Goal: Task Accomplishment & Management: Use online tool/utility

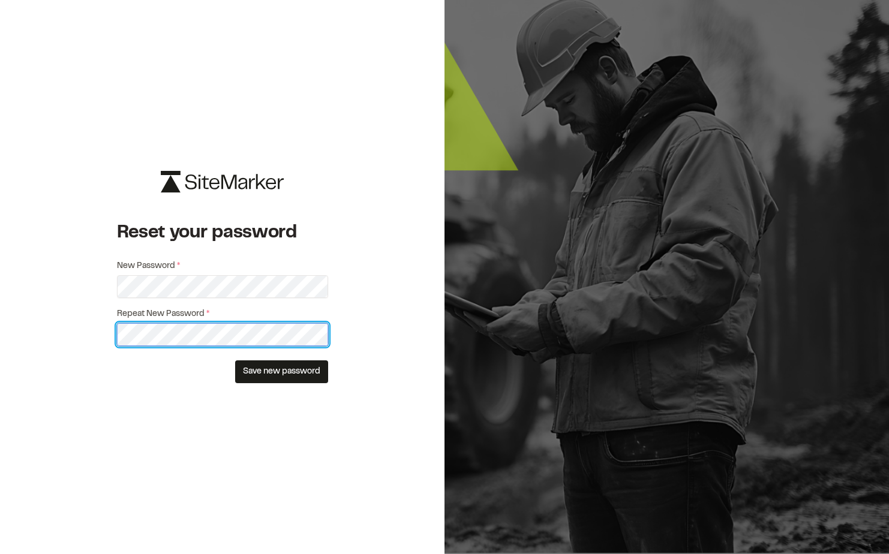
click at [235, 361] on button "Save new password" at bounding box center [281, 372] width 93 height 23
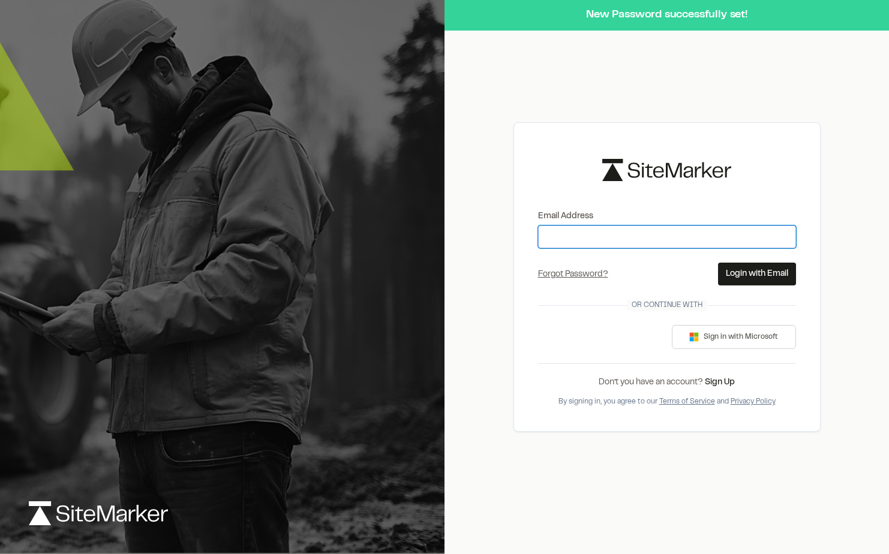
click at [656, 227] on input "Email Address" at bounding box center [667, 237] width 258 height 23
type input "**********"
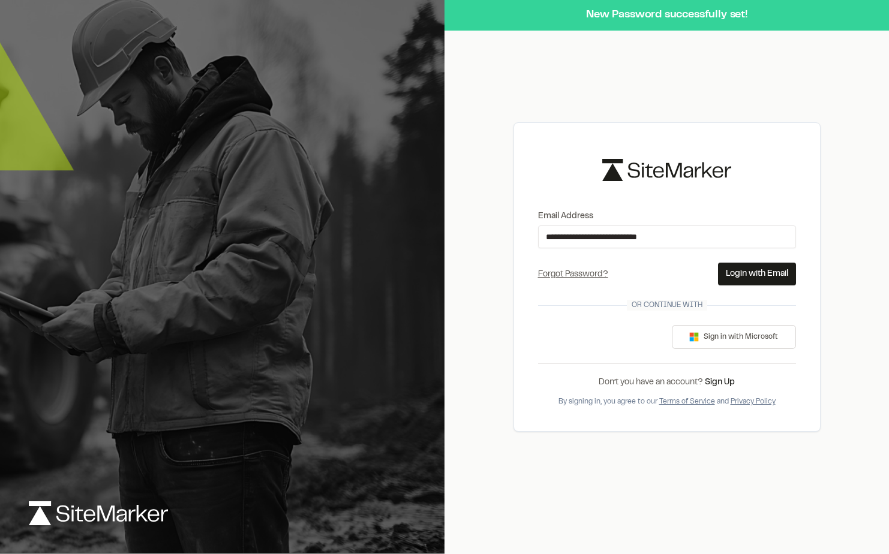
click at [746, 273] on button "Login with Email" at bounding box center [757, 274] width 78 height 23
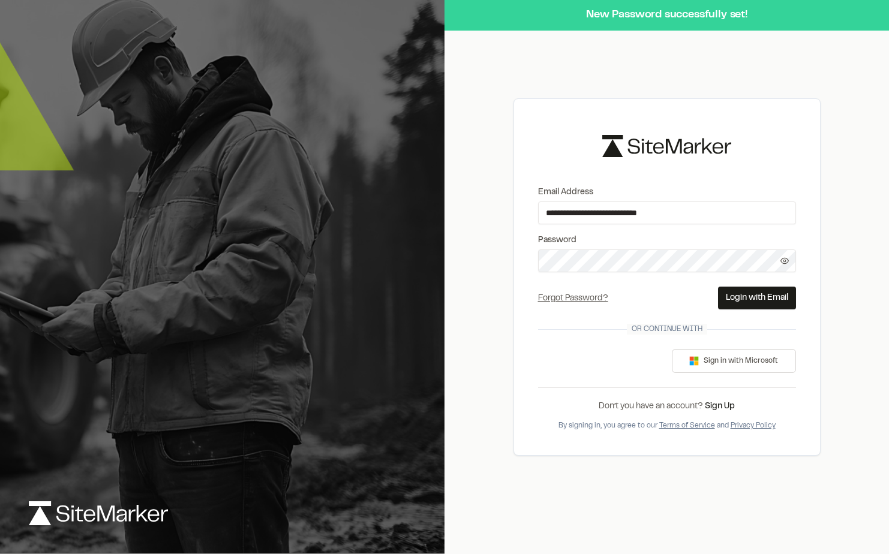
click at [459, 266] on div "**********" at bounding box center [667, 277] width 445 height 554
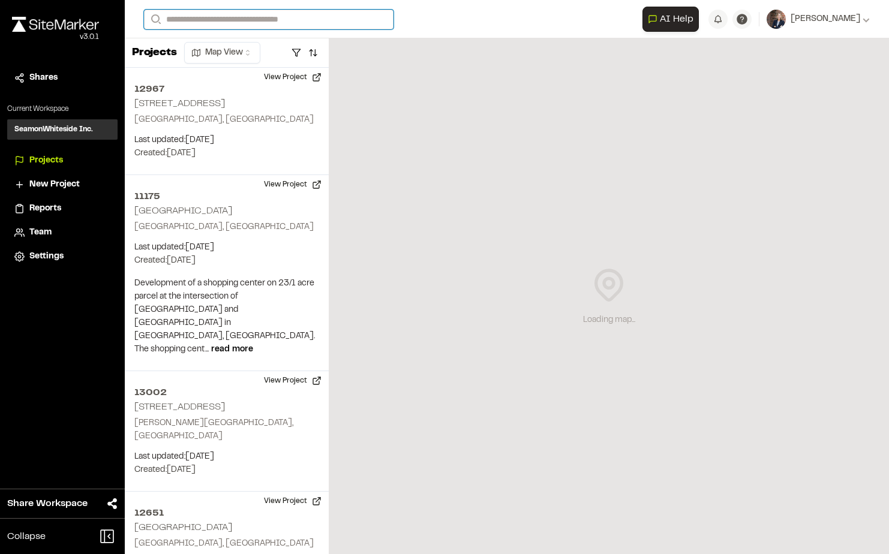
click at [203, 19] on input "Search" at bounding box center [269, 20] width 250 height 20
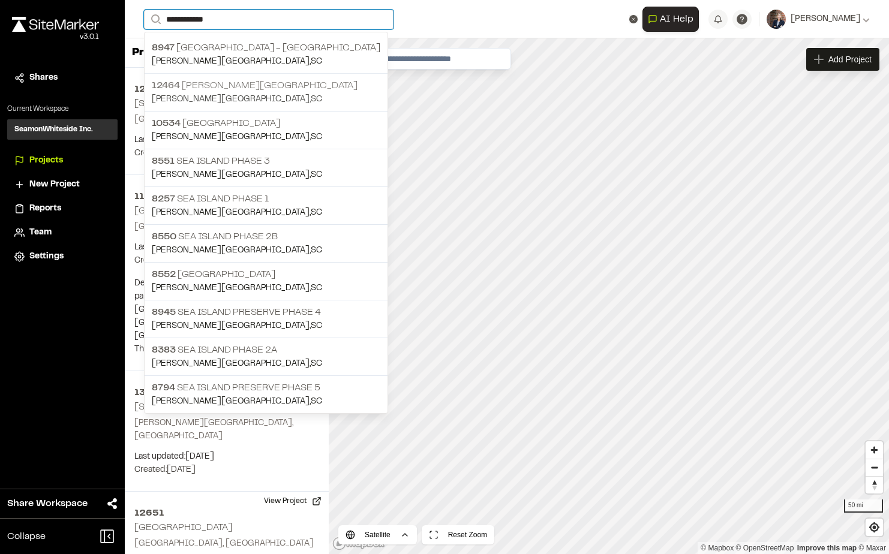
type input "**********"
click at [179, 91] on p "12464 [PERSON_NAME][GEOGRAPHIC_DATA]" at bounding box center [266, 86] width 229 height 14
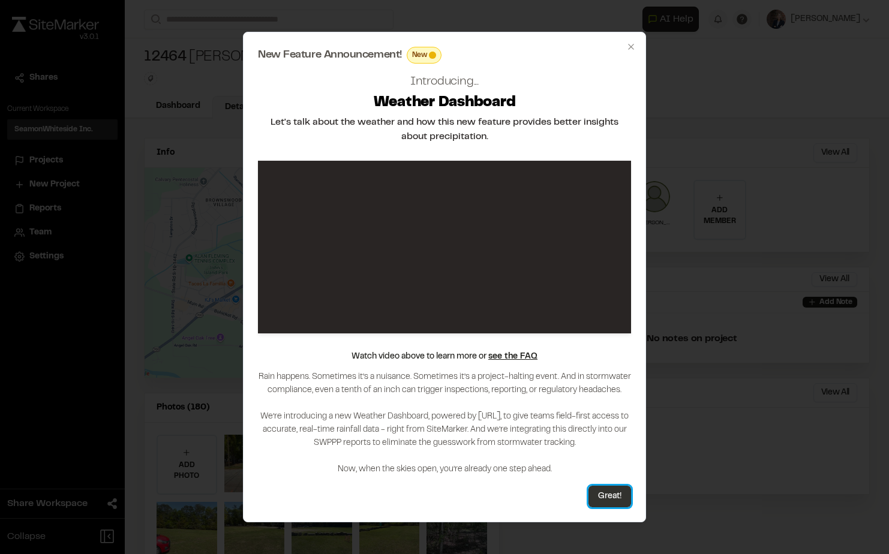
click at [608, 492] on button "Great!" at bounding box center [610, 497] width 43 height 22
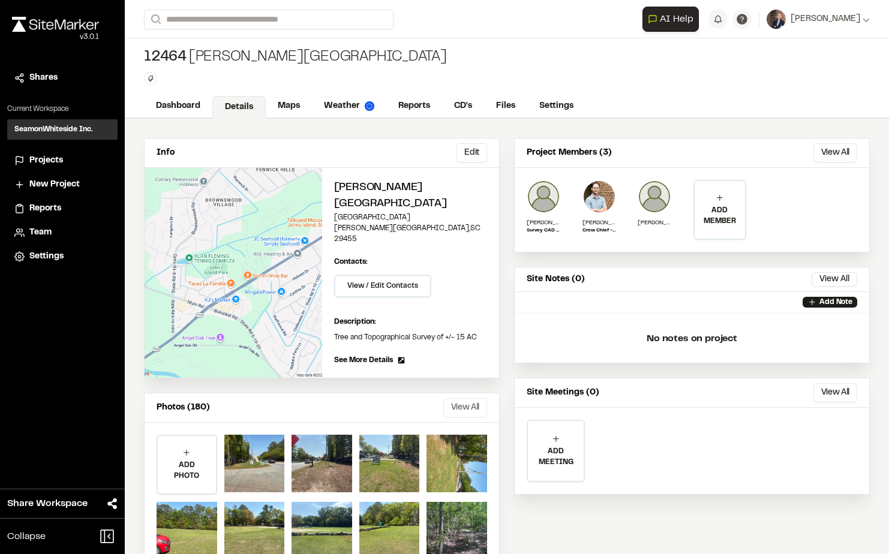
click at [448, 398] on button "View All" at bounding box center [465, 407] width 44 height 19
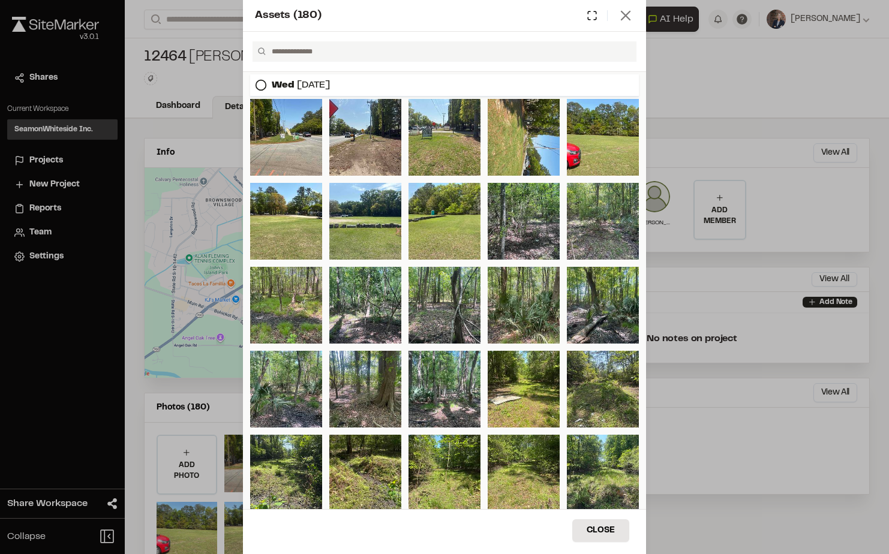
click at [629, 19] on line at bounding box center [625, 15] width 8 height 8
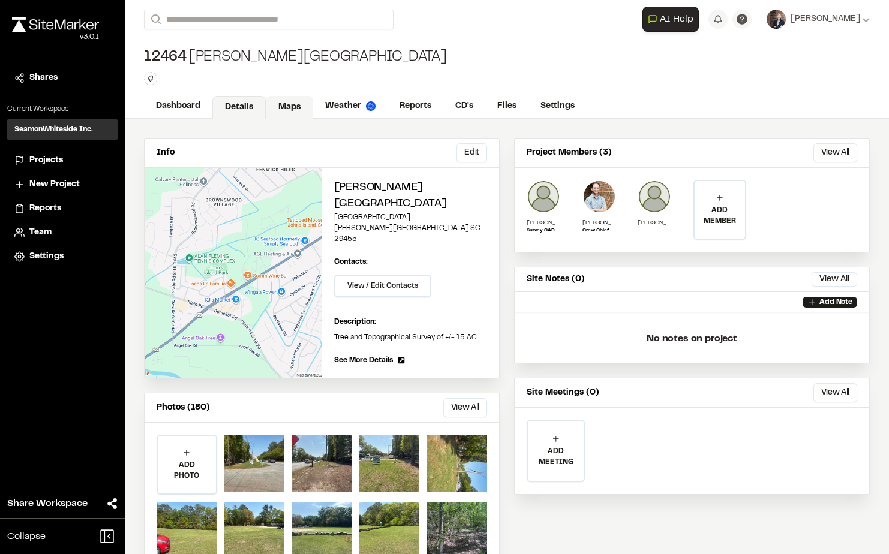
click at [290, 106] on link "Maps" at bounding box center [289, 107] width 47 height 23
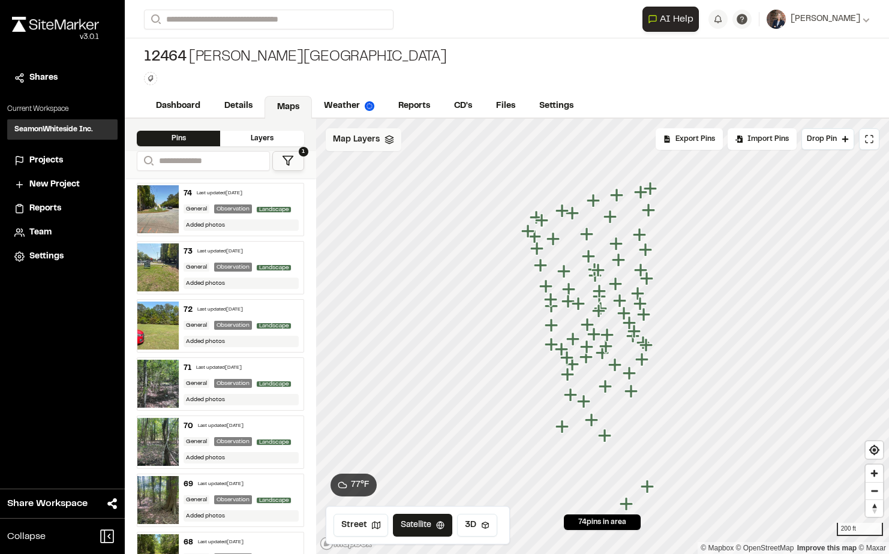
click at [378, 142] on span "Map Layers" at bounding box center [356, 139] width 47 height 13
click at [358, 163] on div "All Layers" at bounding box center [382, 166] width 113 height 23
click at [402, 142] on html "Close sidebar v 3.0.1 Shares Current Workspace SeamonWhiteside Inc. SI Projects…" at bounding box center [444, 277] width 889 height 554
click at [365, 166] on link "Add Layer" at bounding box center [370, 165] width 90 height 20
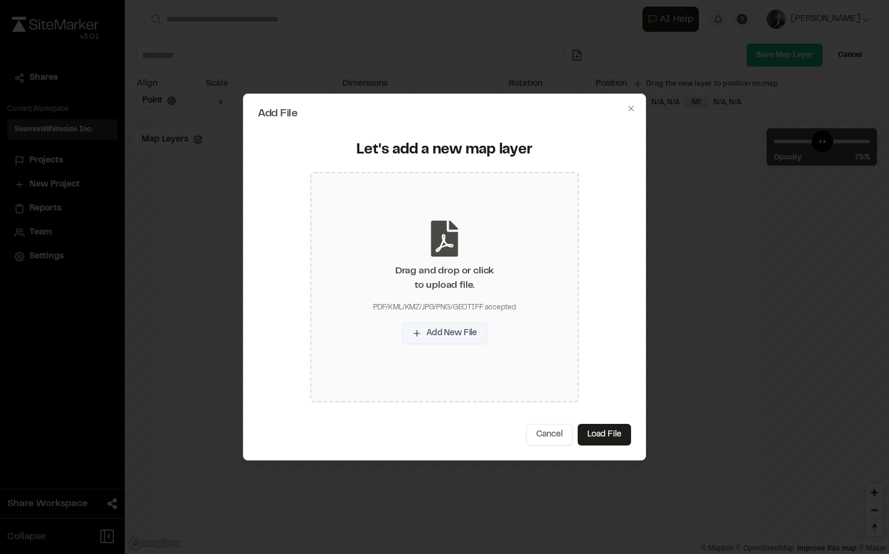
click at [452, 330] on button "Add New File" at bounding box center [444, 334] width 85 height 22
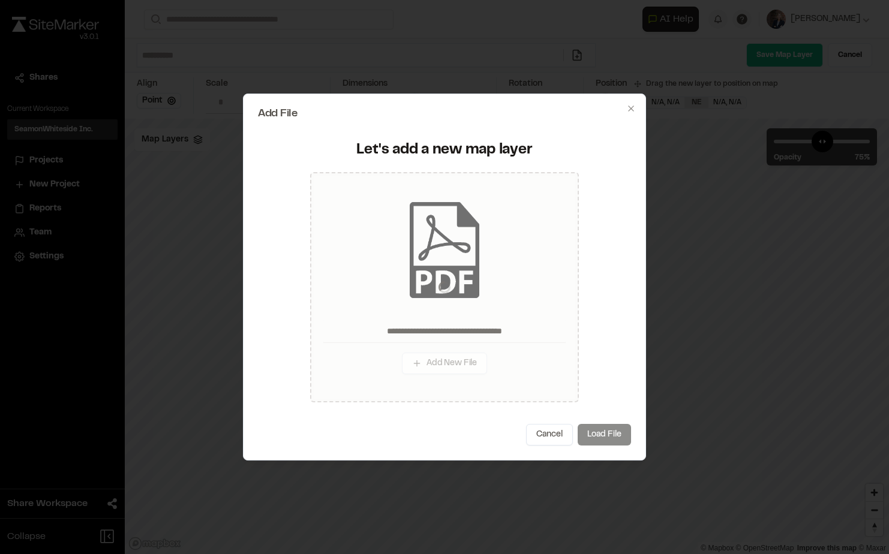
click at [602, 434] on button "Load File" at bounding box center [604, 435] width 53 height 22
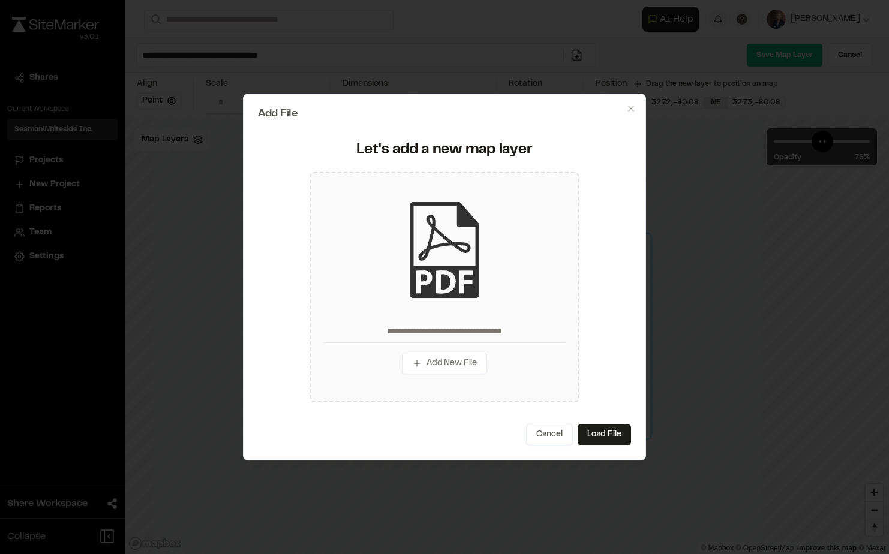
type input "**********"
type input "****"
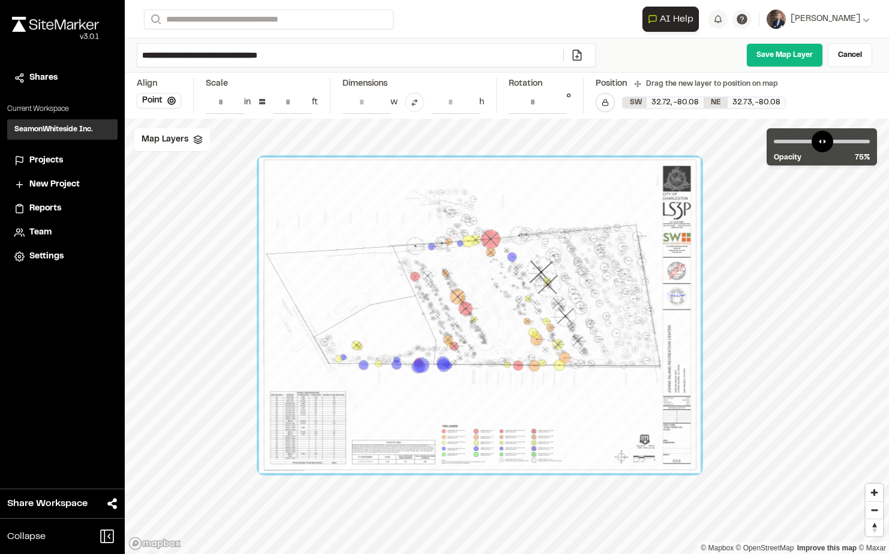
drag, startPoint x: 650, startPoint y: 212, endPoint x: 625, endPoint y: 188, distance: 34.8
click at [625, 188] on div at bounding box center [480, 316] width 442 height 316
click at [540, 101] on input "*" at bounding box center [538, 102] width 58 height 23
drag, startPoint x: 540, startPoint y: 101, endPoint x: 520, endPoint y: 95, distance: 21.1
click at [520, 95] on input "*" at bounding box center [538, 102] width 58 height 23
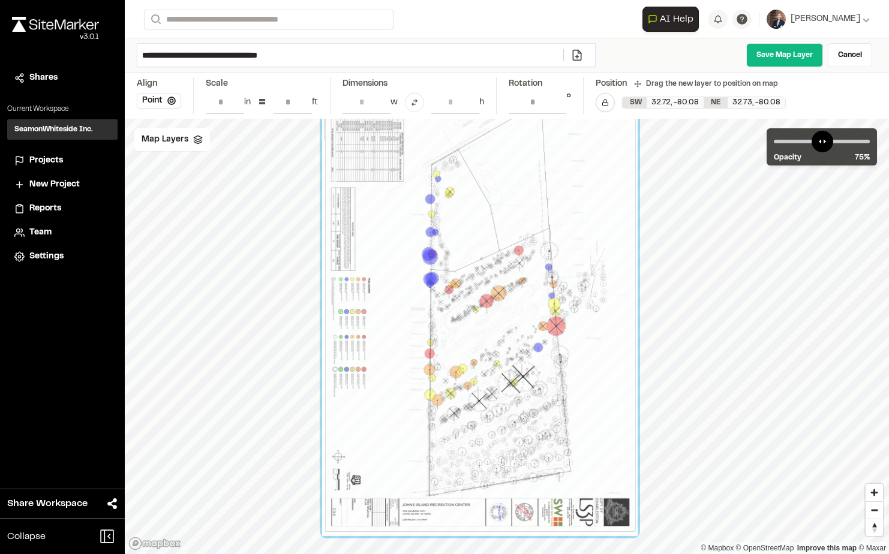
type input "*"
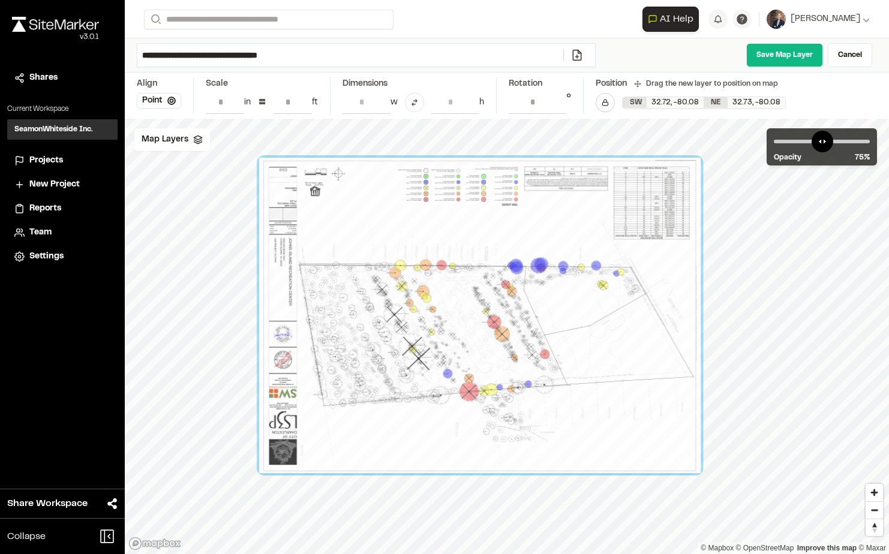
click at [527, 100] on input "***" at bounding box center [538, 102] width 58 height 23
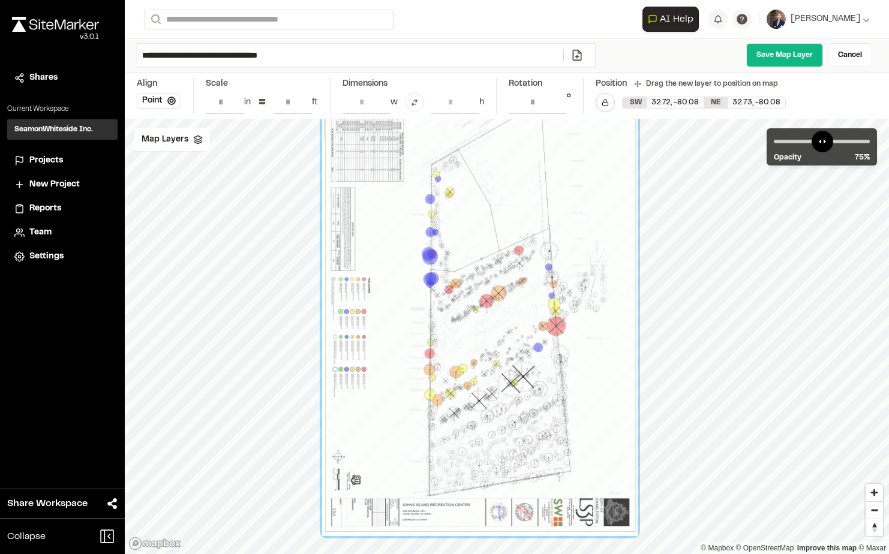
click at [527, 100] on input "****" at bounding box center [538, 102] width 58 height 23
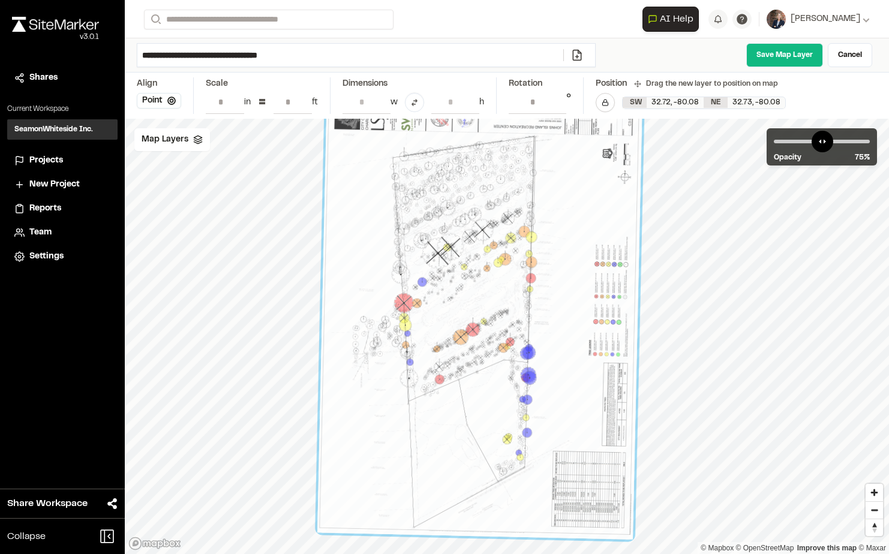
click at [558, 104] on input "******" at bounding box center [538, 102] width 58 height 23
click at [527, 92] on input "******" at bounding box center [538, 102] width 58 height 23
type input "***"
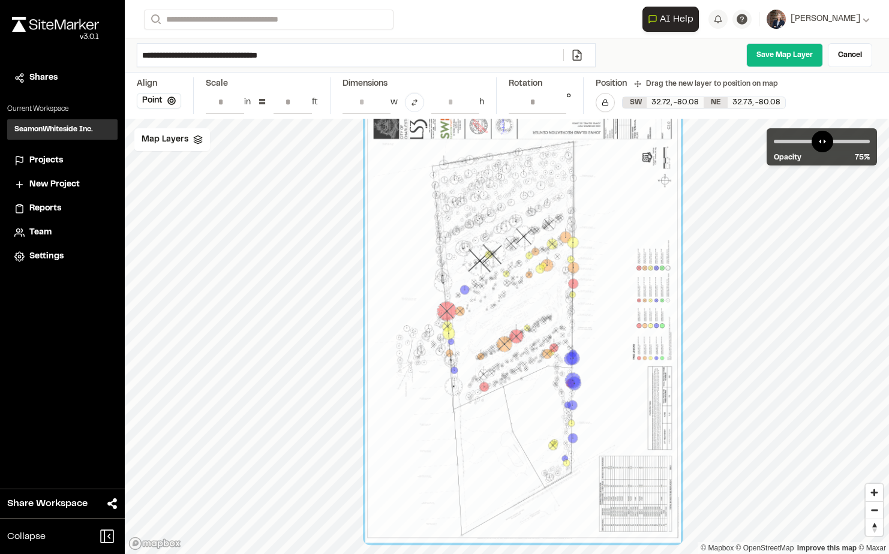
drag, startPoint x: 560, startPoint y: 307, endPoint x: 603, endPoint y: 313, distance: 43.7
click at [603, 313] on div at bounding box center [523, 322] width 316 height 442
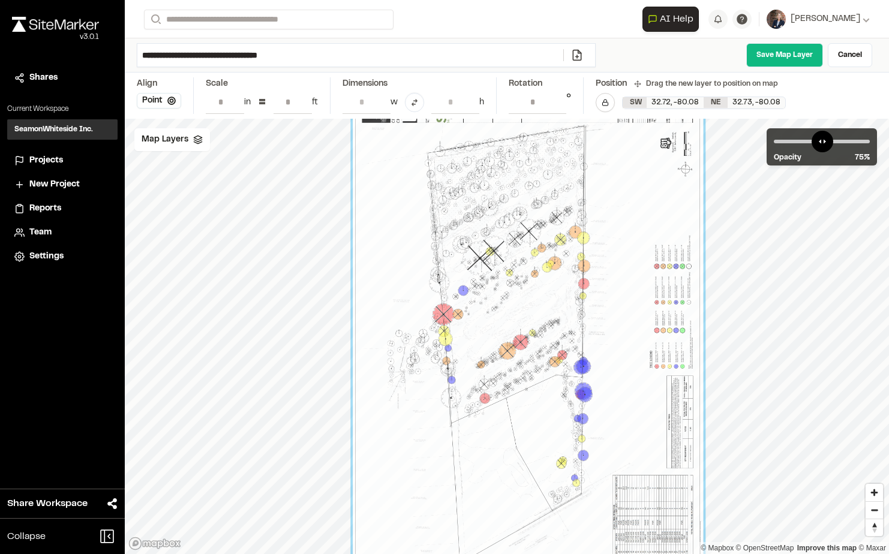
click at [607, 338] on div at bounding box center [528, 326] width 350 height 491
click at [752, 257] on div at bounding box center [528, 326] width 491 height 350
click at [784, 55] on link "Save Map Layer" at bounding box center [784, 55] width 77 height 24
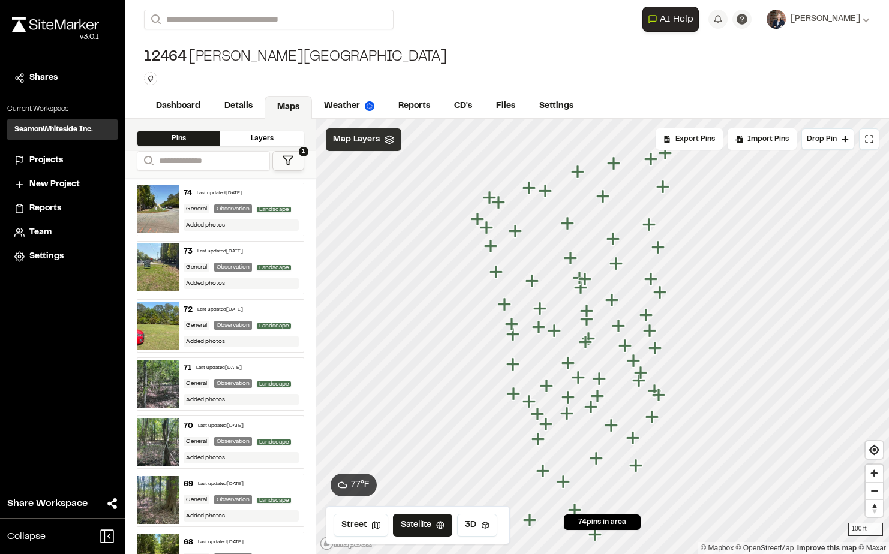
click at [381, 146] on div "Map Layers" at bounding box center [364, 139] width 76 height 23
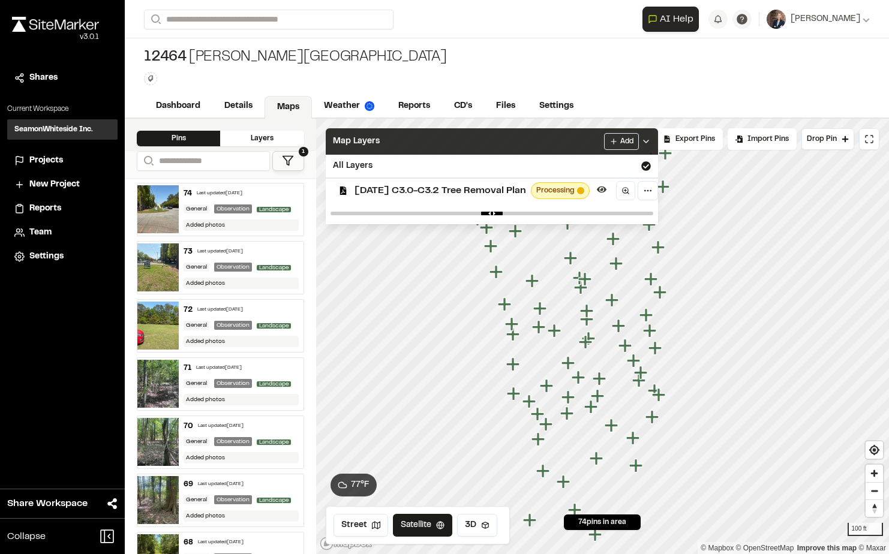
click at [486, 136] on div "Map Layers Add" at bounding box center [492, 141] width 332 height 26
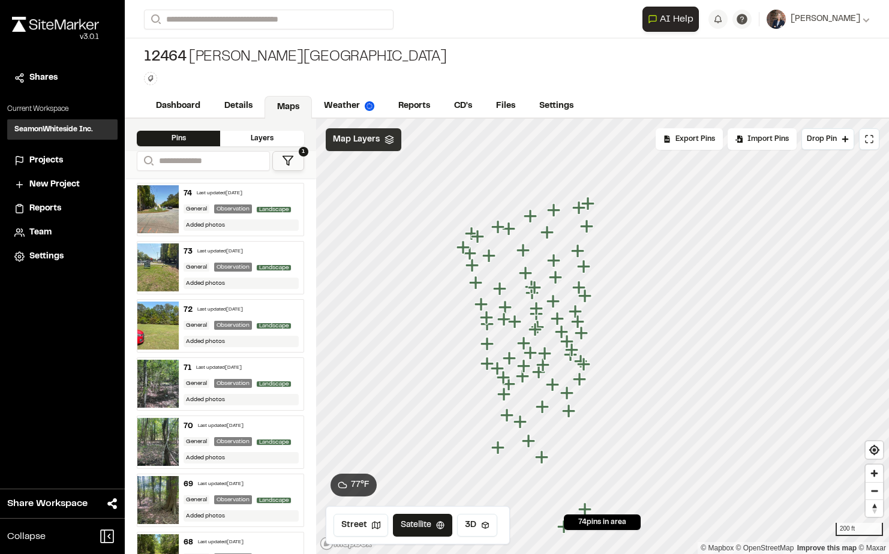
click at [368, 143] on span "Map Layers" at bounding box center [356, 139] width 47 height 13
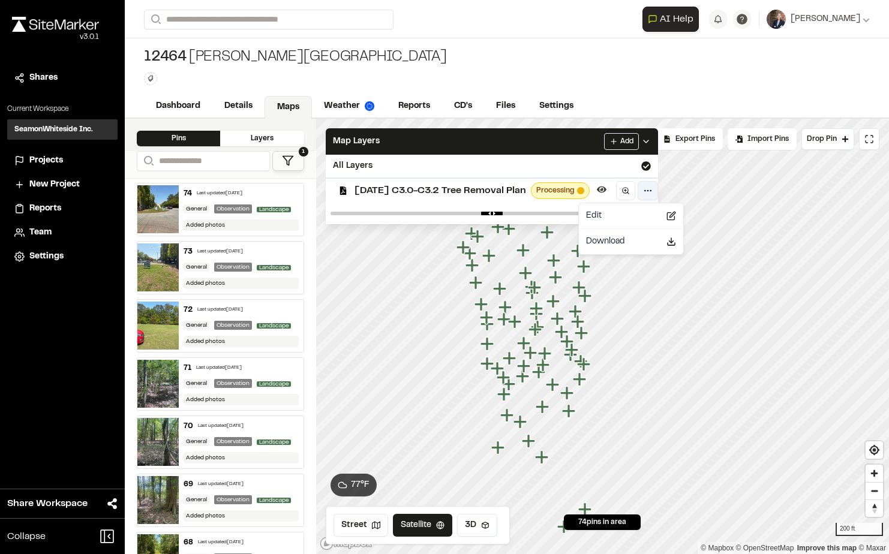
click at [671, 191] on html "Close sidebar v 3.0.1 Shares Current Workspace SeamonWhiteside Inc. SI Projects…" at bounding box center [444, 277] width 889 height 554
click at [609, 215] on div "Edit" at bounding box center [631, 216] width 100 height 20
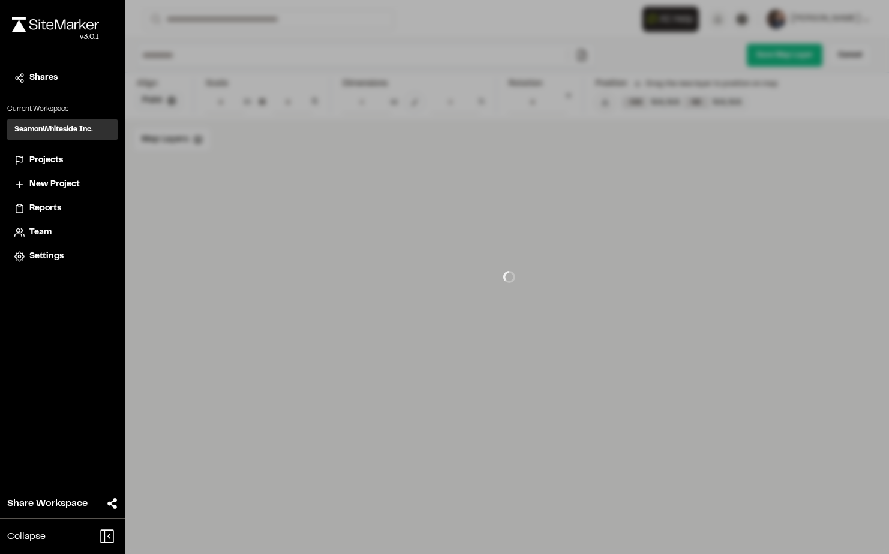
type input "**********"
type input "****"
type input "***"
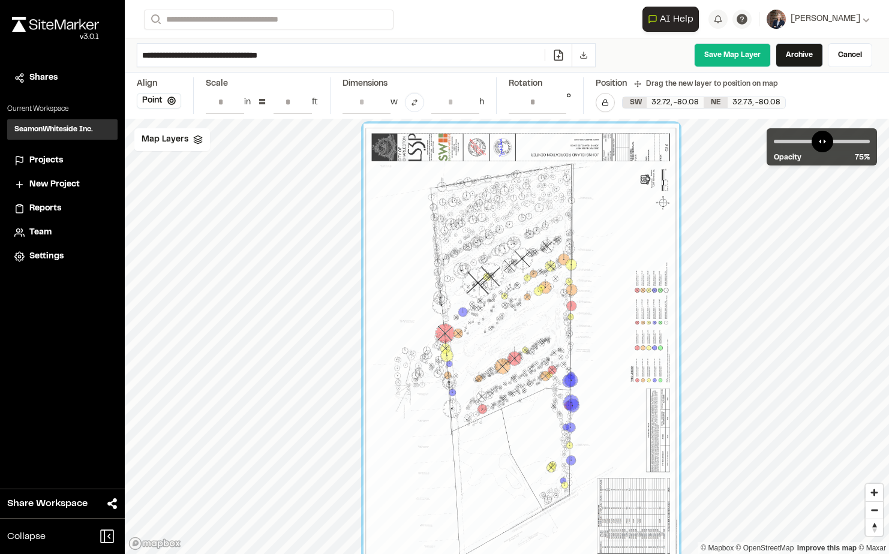
click at [637, 236] on div at bounding box center [522, 345] width 316 height 442
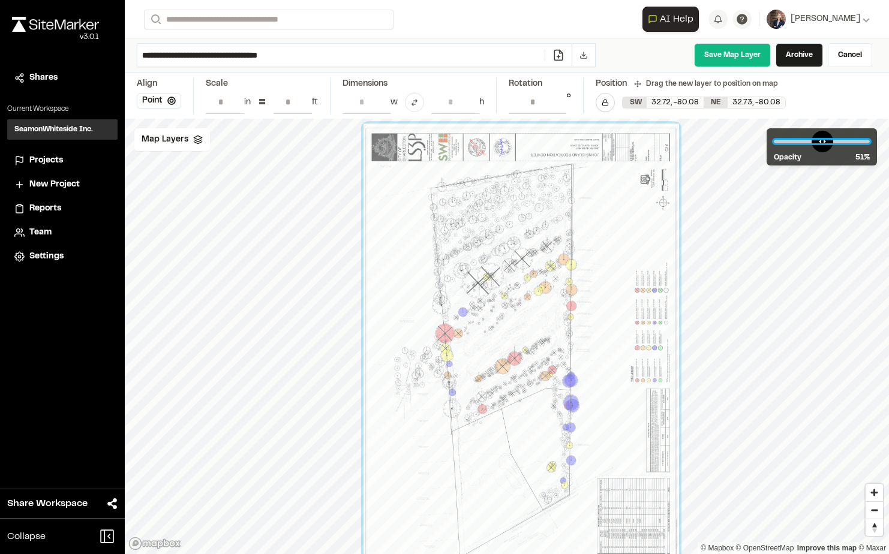
drag, startPoint x: 842, startPoint y: 140, endPoint x: 822, endPoint y: 143, distance: 20.1
type input "**"
click at [822, 143] on input "range" at bounding box center [822, 142] width 96 height 4
click at [850, 59] on link "Cancel" at bounding box center [850, 55] width 44 height 24
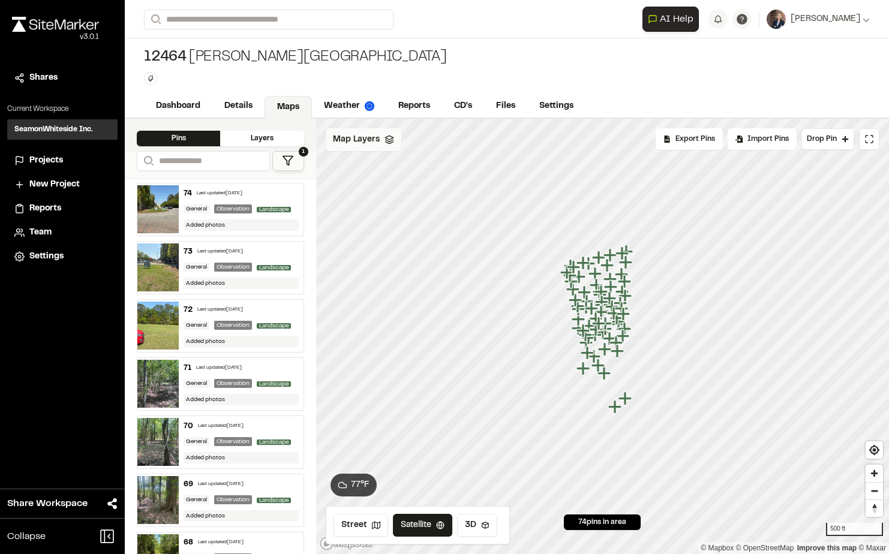
click at [347, 137] on span "Map Layers" at bounding box center [356, 139] width 47 height 13
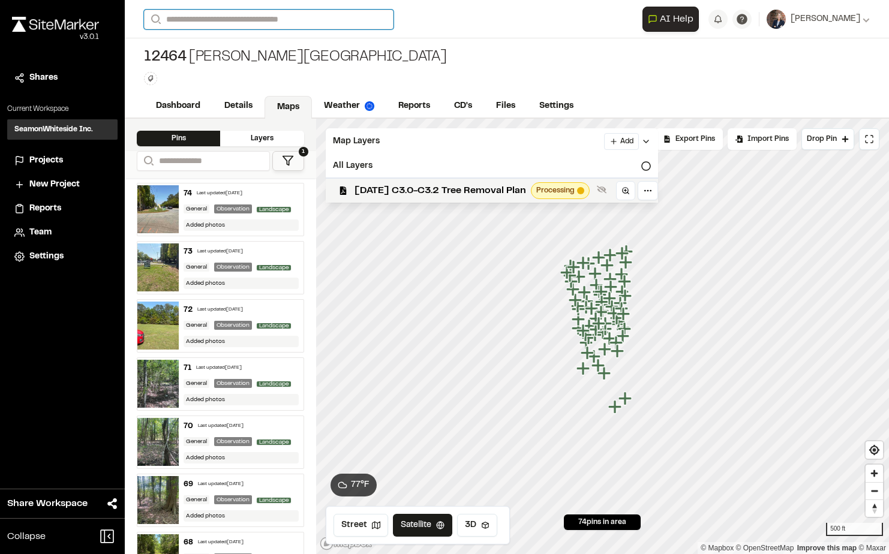
click at [209, 20] on input "Search" at bounding box center [269, 20] width 250 height 20
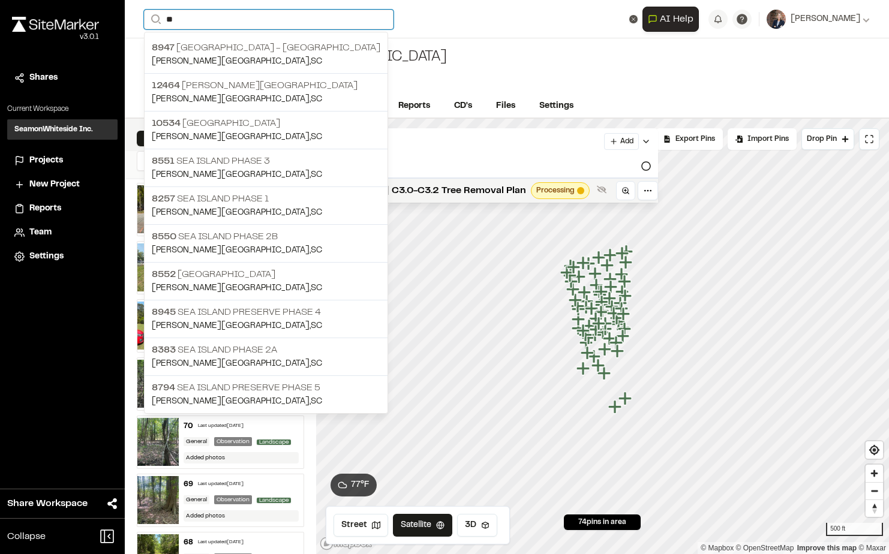
type input "*"
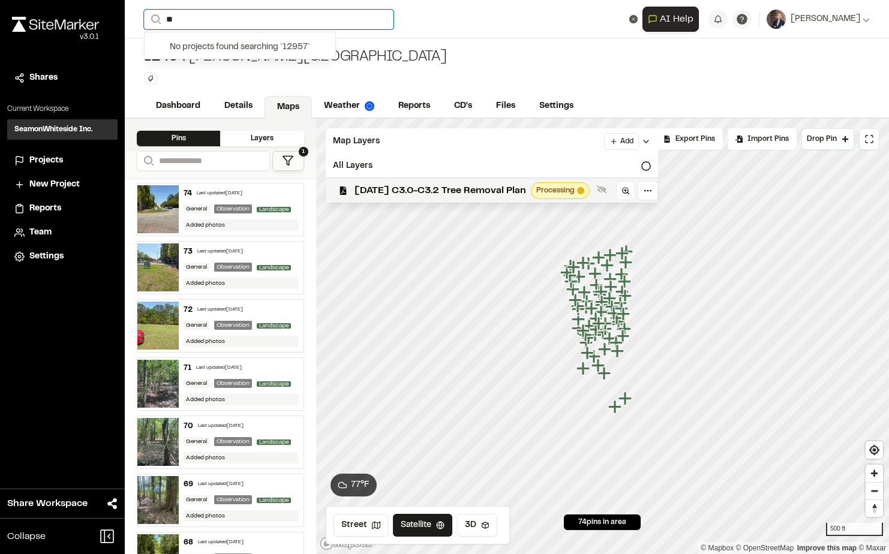
type input "*"
click at [558, 40] on div "12464 [PERSON_NAME][GEOGRAPHIC_DATA] Type Enter or comma to add tag." at bounding box center [507, 66] width 764 height 56
click at [248, 26] on input "*****" at bounding box center [269, 20] width 250 height 20
drag, startPoint x: 245, startPoint y: 26, endPoint x: 153, endPoint y: 27, distance: 92.4
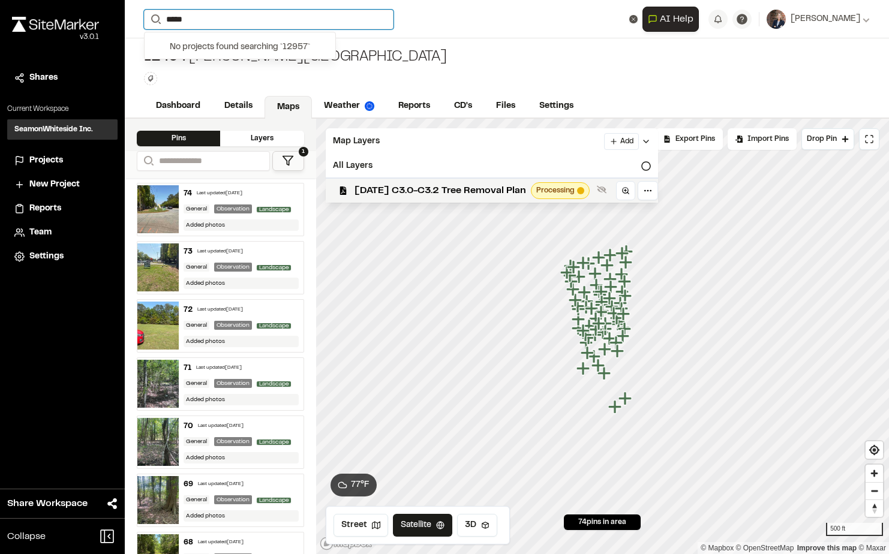
click at [153, 27] on form "Search *****" at bounding box center [393, 20] width 499 height 20
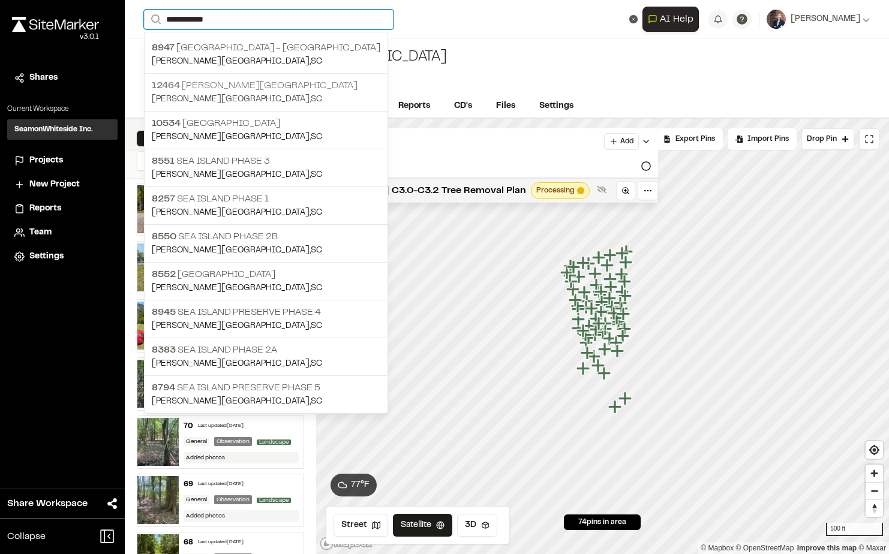
type input "**********"
click at [241, 91] on p "12464 [PERSON_NAME][GEOGRAPHIC_DATA]" at bounding box center [266, 86] width 229 height 14
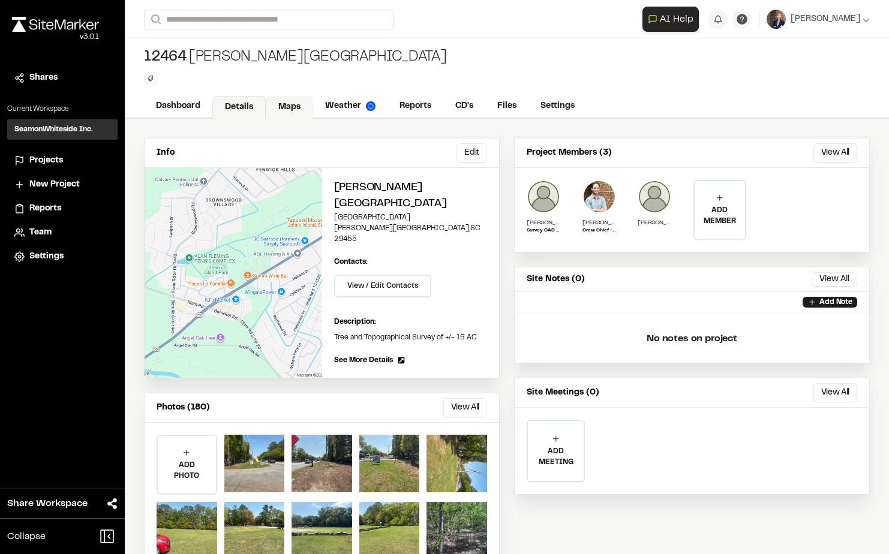
click at [290, 105] on link "Maps" at bounding box center [289, 107] width 47 height 23
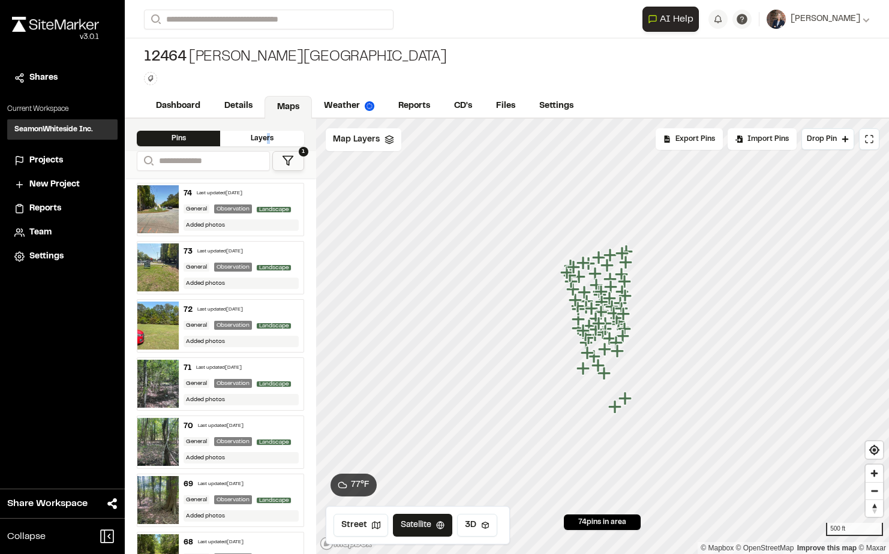
click at [268, 139] on div "Layers" at bounding box center [261, 139] width 83 height 16
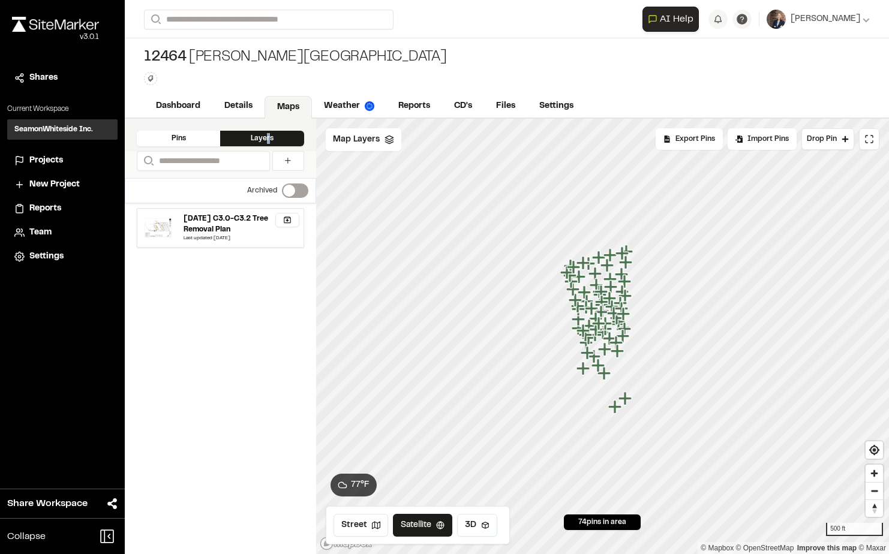
drag, startPoint x: 268, startPoint y: 139, endPoint x: 224, endPoint y: 223, distance: 95.3
click at [224, 223] on div "[DATE] C3.0-C3.2 Tree Removal Plan" at bounding box center [239, 225] width 110 height 22
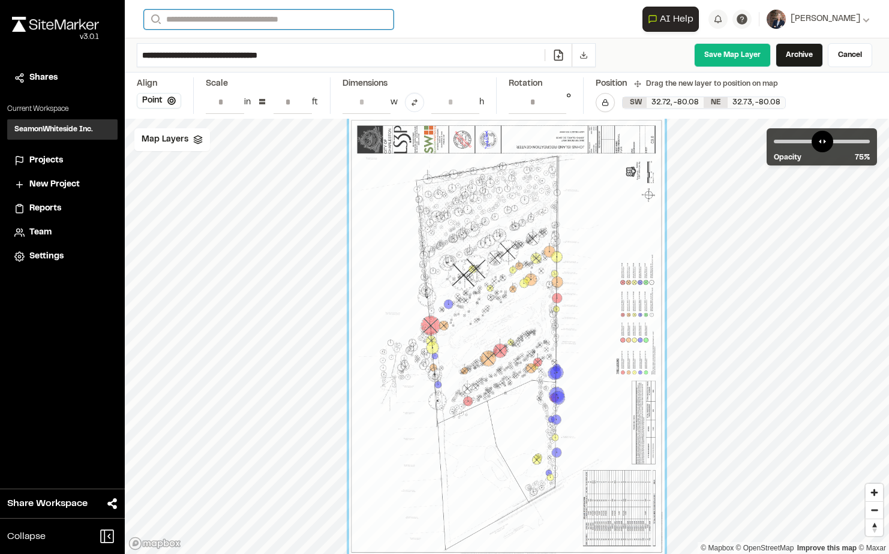
click at [211, 26] on input "Search" at bounding box center [269, 20] width 250 height 20
type input "*****"
click at [223, 61] on p "[GEOGRAPHIC_DATA] , [GEOGRAPHIC_DATA]" at bounding box center [255, 61] width 206 height 13
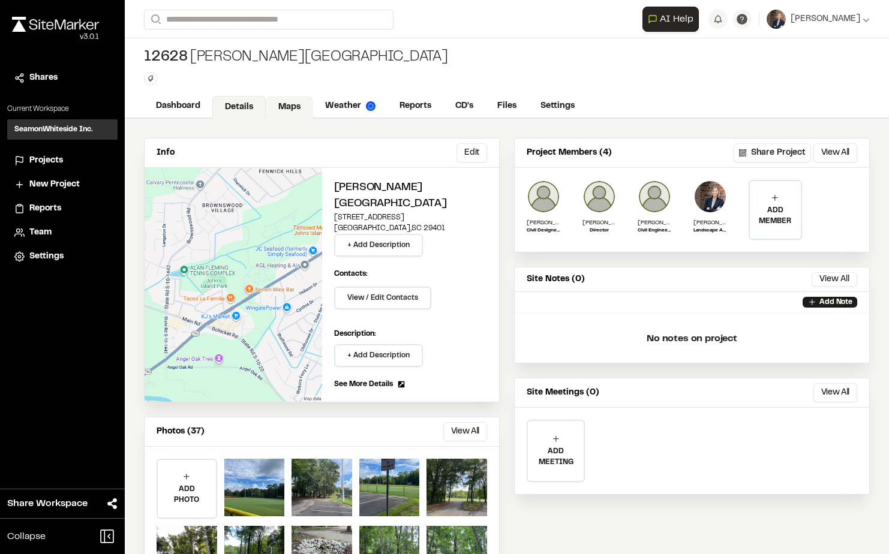
click at [286, 100] on link "Maps" at bounding box center [289, 107] width 47 height 23
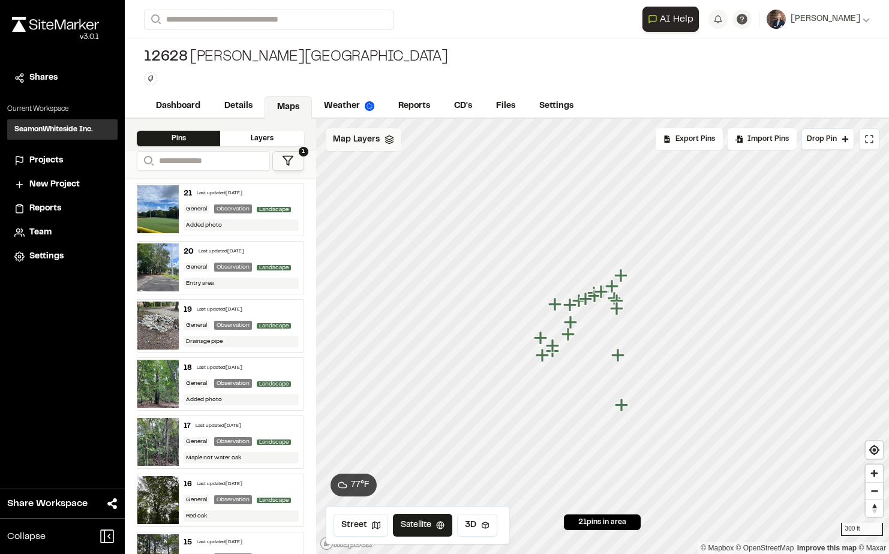
click at [374, 137] on span "Map Layers" at bounding box center [356, 139] width 47 height 13
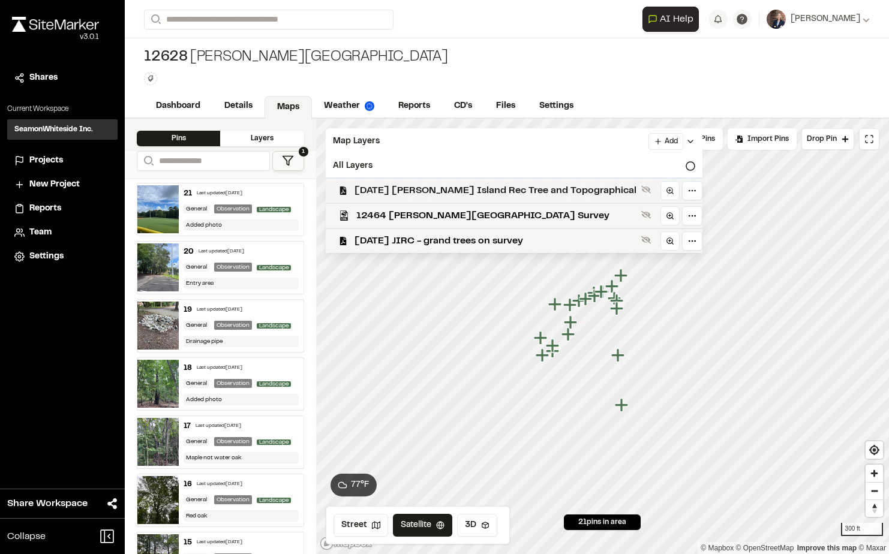
click at [449, 187] on span "[DATE] [PERSON_NAME] Island Rec Tree and Topographical" at bounding box center [496, 191] width 282 height 14
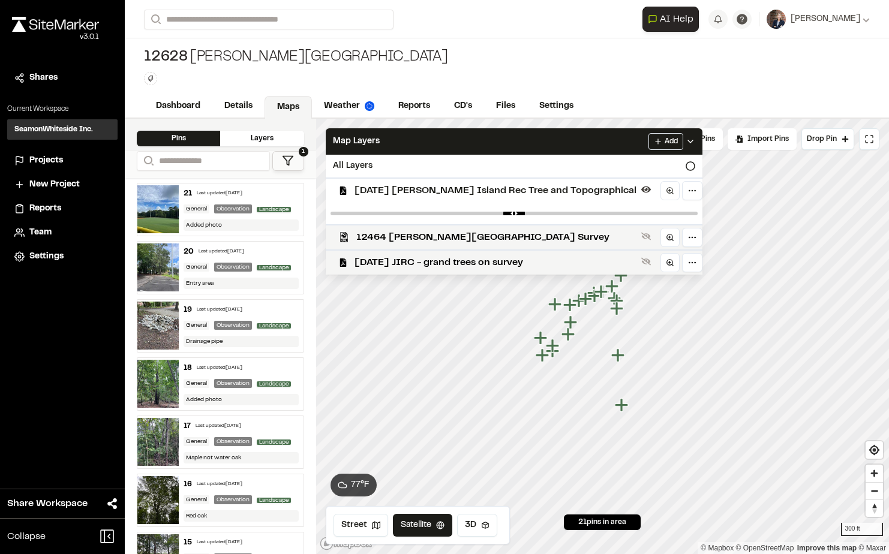
click at [526, 193] on span "[DATE] [PERSON_NAME] Island Rec Tree and Topographical" at bounding box center [496, 191] width 282 height 14
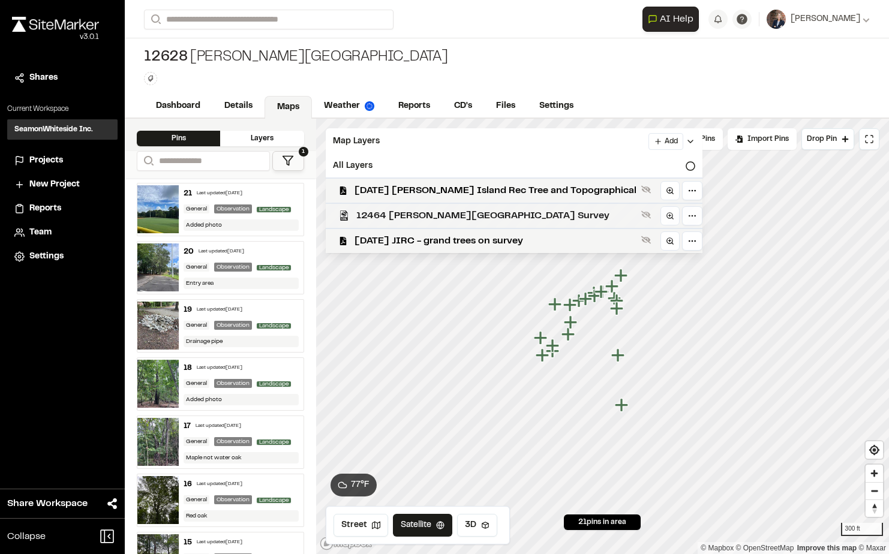
click at [525, 214] on span "12464 [PERSON_NAME][GEOGRAPHIC_DATA] Survey" at bounding box center [496, 216] width 280 height 14
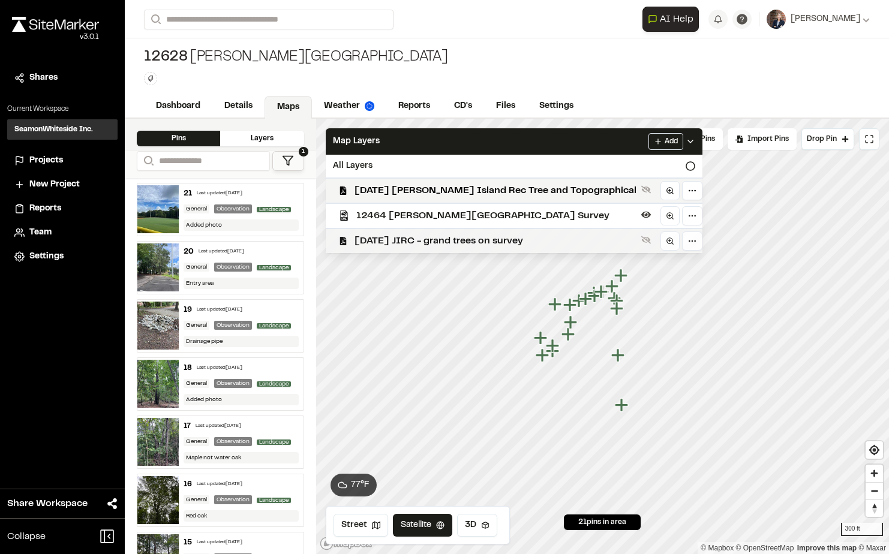
click at [517, 238] on span "[DATE] JIRC - grand trees on survey" at bounding box center [496, 241] width 282 height 14
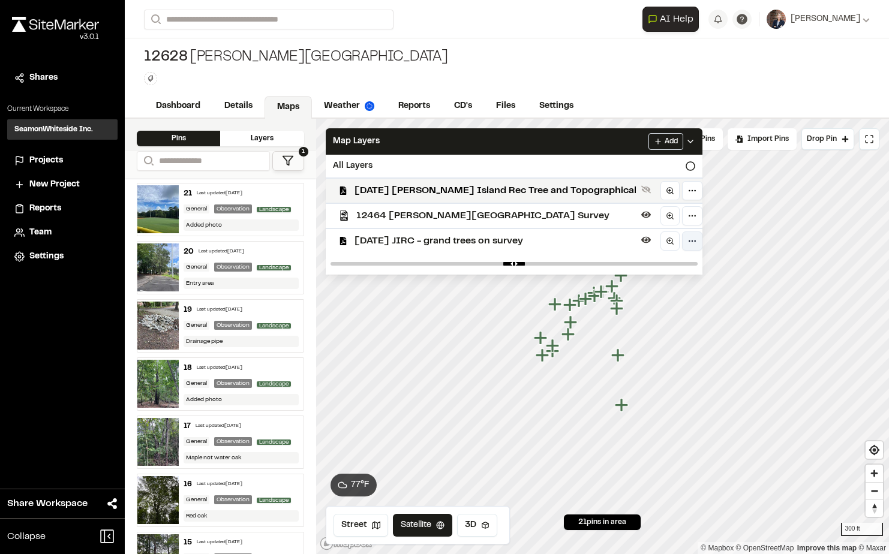
click at [656, 239] on html "Close sidebar v 3.0.1 Shares Current Workspace SeamonWhiteside Inc. SI Projects…" at bounding box center [444, 277] width 889 height 554
click at [677, 232] on html "Close sidebar v 3.0.1 Shares Current Workspace SeamonWhiteside Inc. SI Projects…" at bounding box center [444, 277] width 889 height 554
drag, startPoint x: 657, startPoint y: 263, endPoint x: 495, endPoint y: 261, distance: 162.0
type input "****"
click at [495, 262] on input "range" at bounding box center [514, 264] width 367 height 4
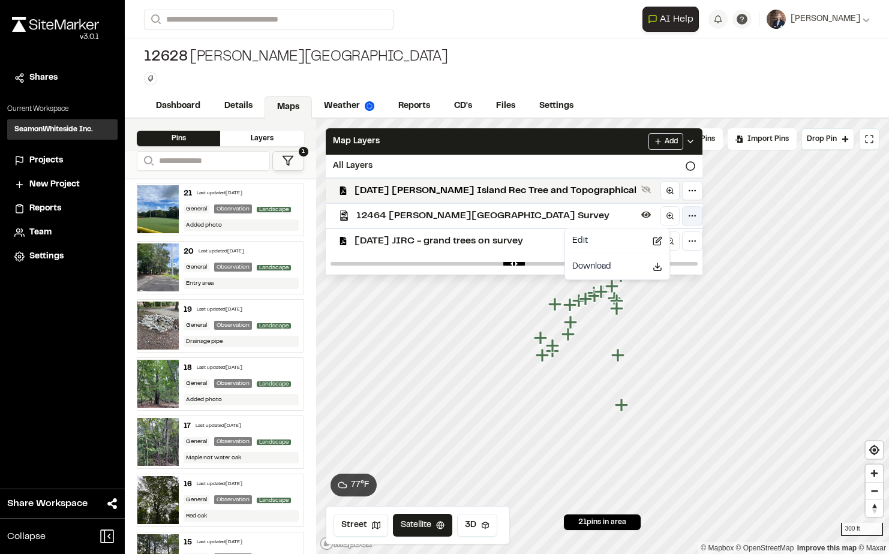
click at [658, 218] on html "Close sidebar v 3.0.1 Shares Current Workspace SeamonWhiteside Inc. SI Projects…" at bounding box center [444, 277] width 889 height 554
click at [659, 212] on html "Close sidebar v 3.0.1 Shares Current Workspace SeamonWhiteside Inc. SI Projects…" at bounding box center [444, 277] width 889 height 554
click at [547, 211] on span "12464 [PERSON_NAME][GEOGRAPHIC_DATA] Survey" at bounding box center [496, 216] width 280 height 14
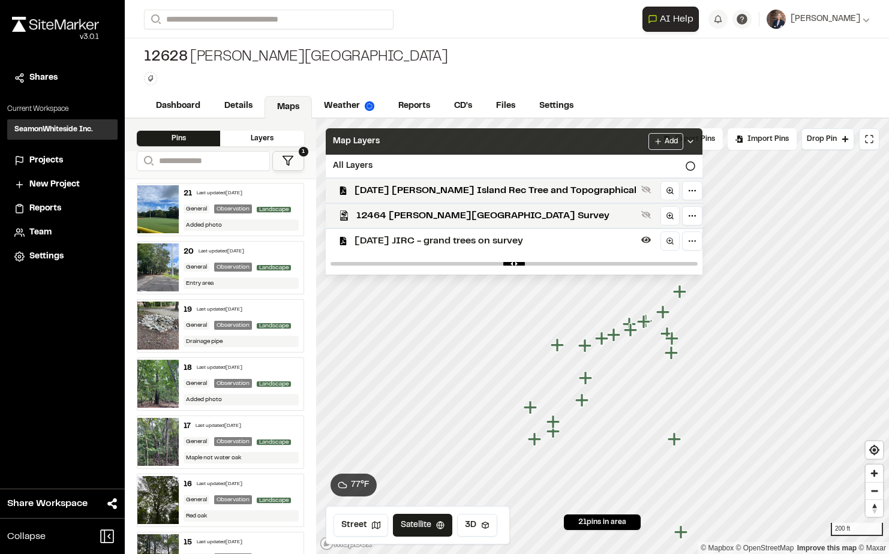
click at [686, 139] on icon at bounding box center [691, 142] width 10 height 10
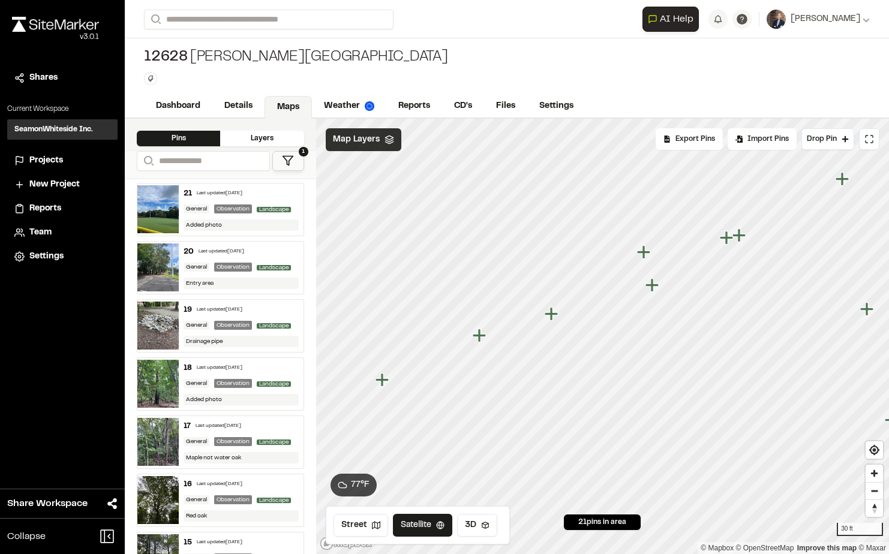
click at [550, 314] on icon "Map marker" at bounding box center [550, 313] width 13 height 13
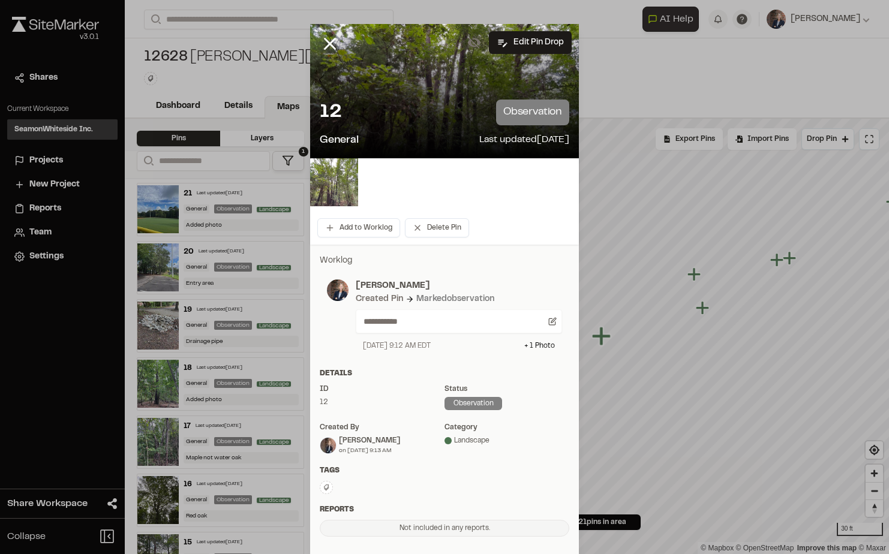
click at [328, 182] on img at bounding box center [334, 182] width 48 height 48
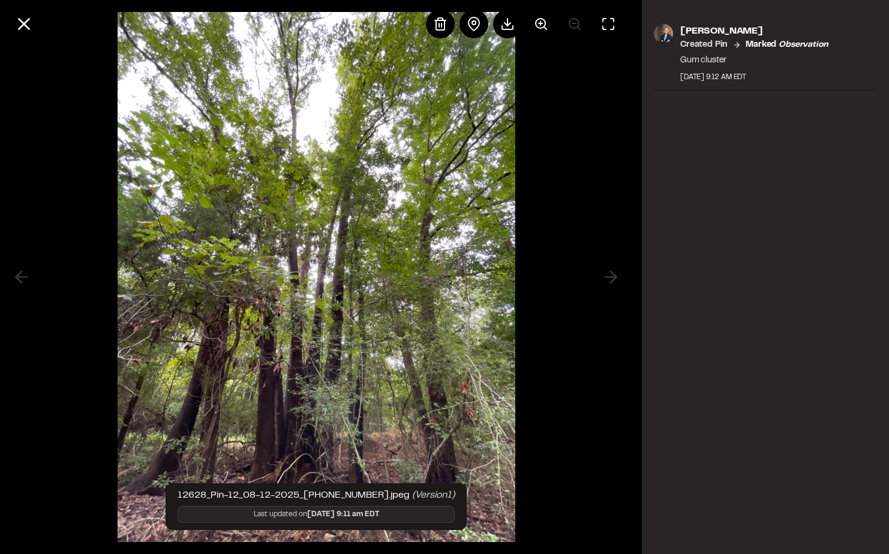
click at [599, 250] on div at bounding box center [316, 277] width 632 height 554
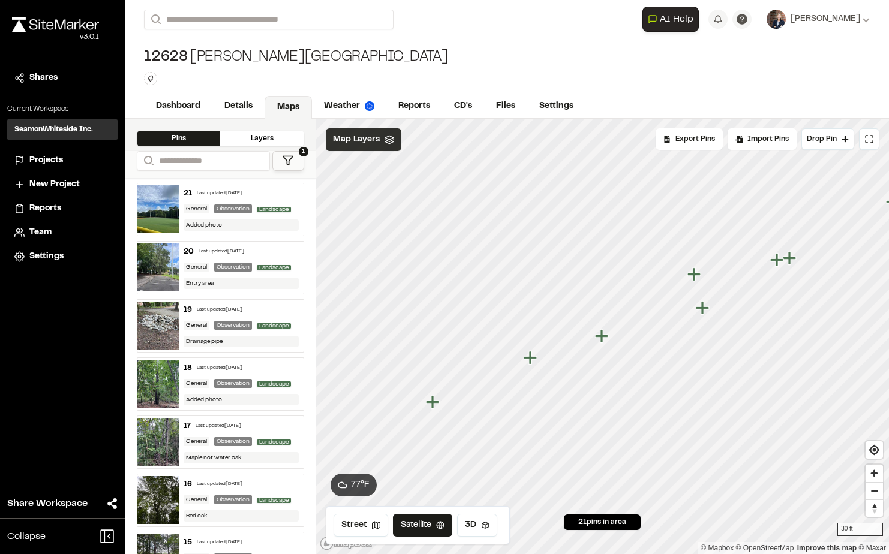
click at [529, 358] on icon "Map marker" at bounding box center [529, 357] width 13 height 13
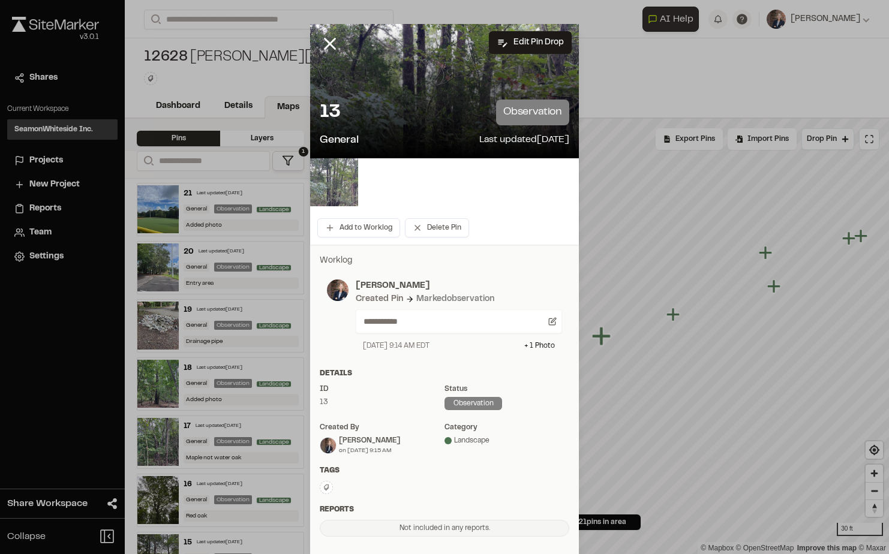
click at [320, 186] on img at bounding box center [334, 182] width 48 height 48
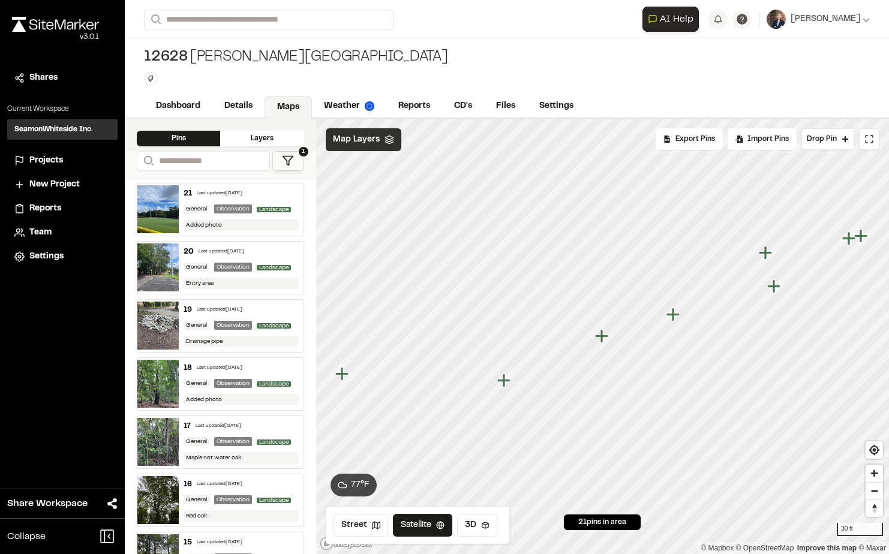
click at [676, 313] on icon "Map marker" at bounding box center [672, 314] width 13 height 13
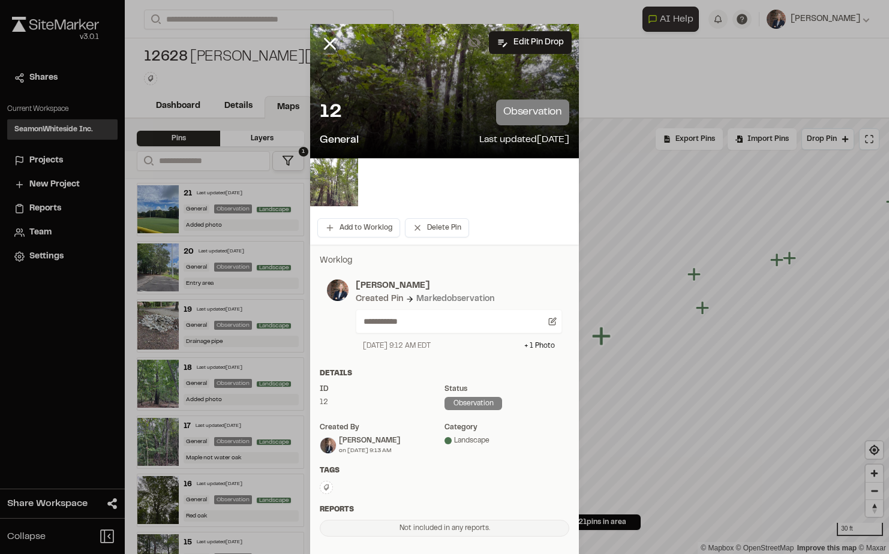
click at [345, 177] on img at bounding box center [334, 182] width 48 height 48
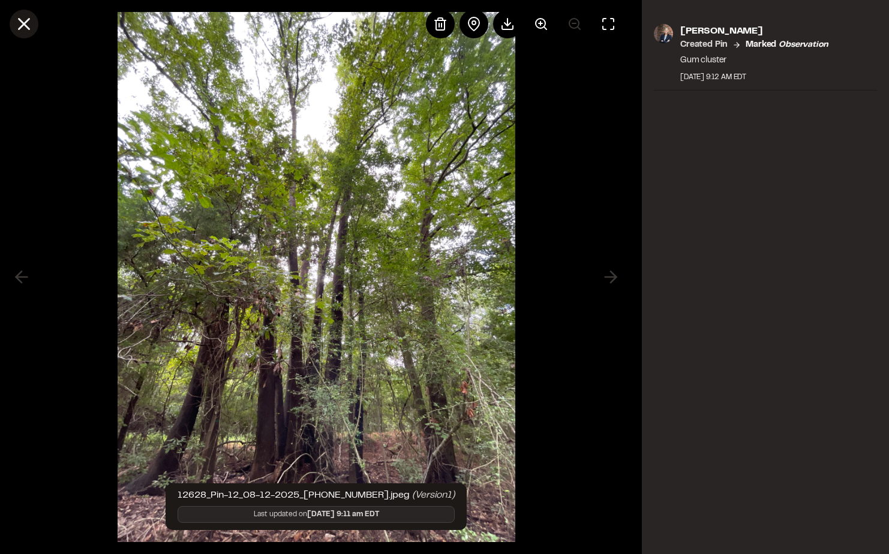
click at [18, 30] on icon at bounding box center [24, 24] width 20 height 20
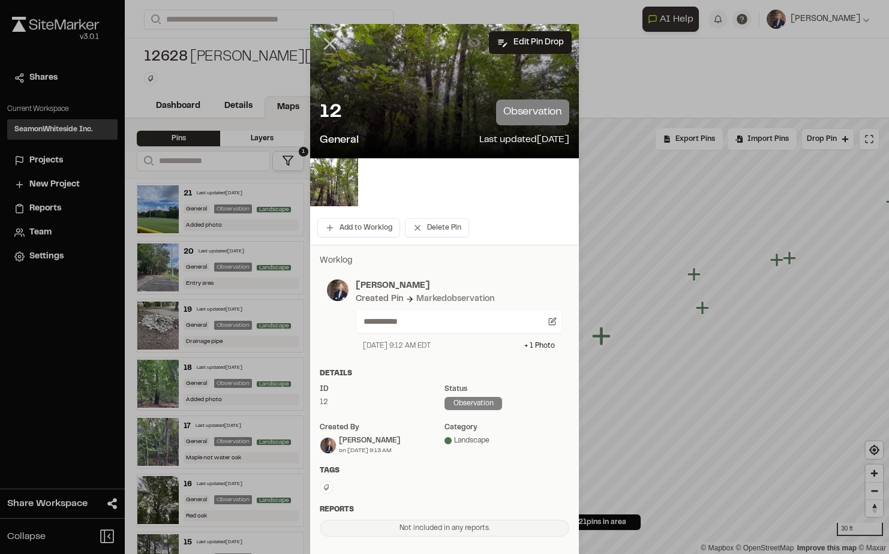
click at [320, 44] on icon at bounding box center [330, 44] width 20 height 20
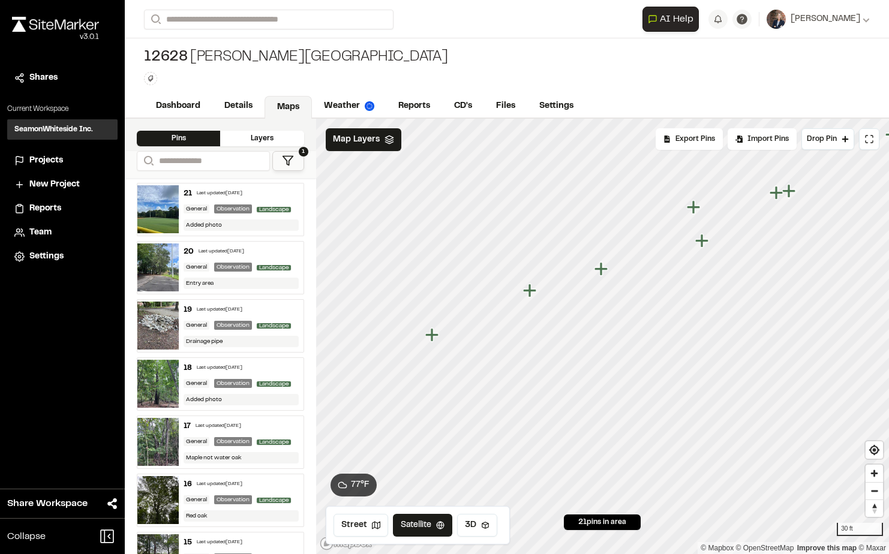
click at [701, 241] on icon "Map marker" at bounding box center [701, 240] width 13 height 13
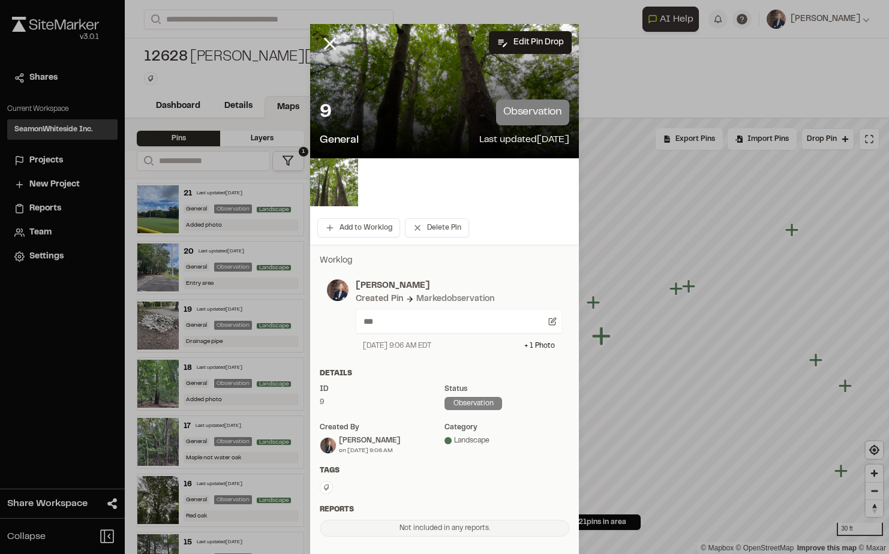
click at [334, 177] on img at bounding box center [334, 182] width 48 height 48
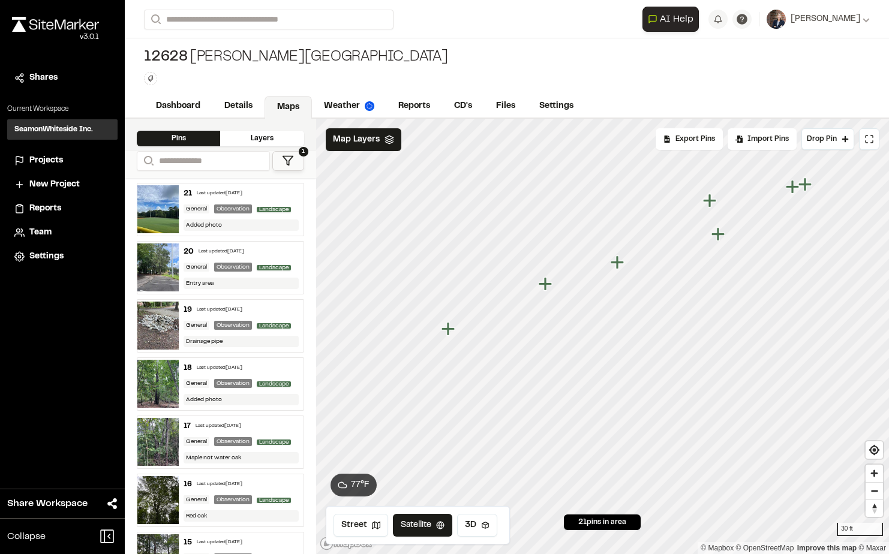
click at [620, 262] on icon "Map marker" at bounding box center [616, 262] width 13 height 13
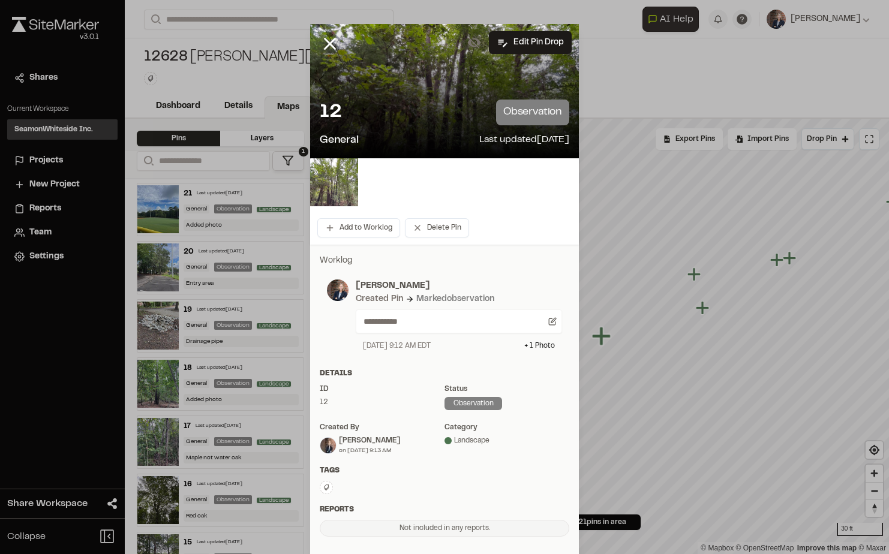
click at [330, 179] on img at bounding box center [334, 182] width 48 height 48
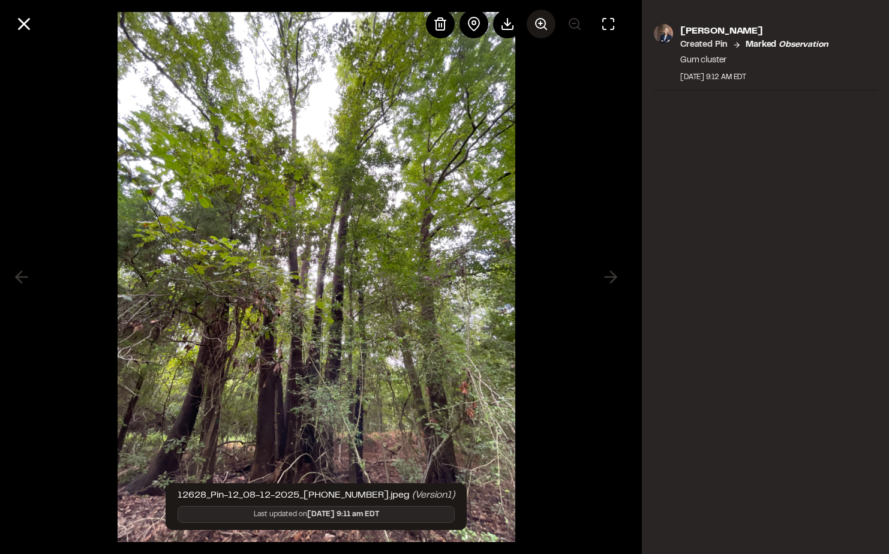
click at [547, 19] on icon at bounding box center [541, 24] width 14 height 14
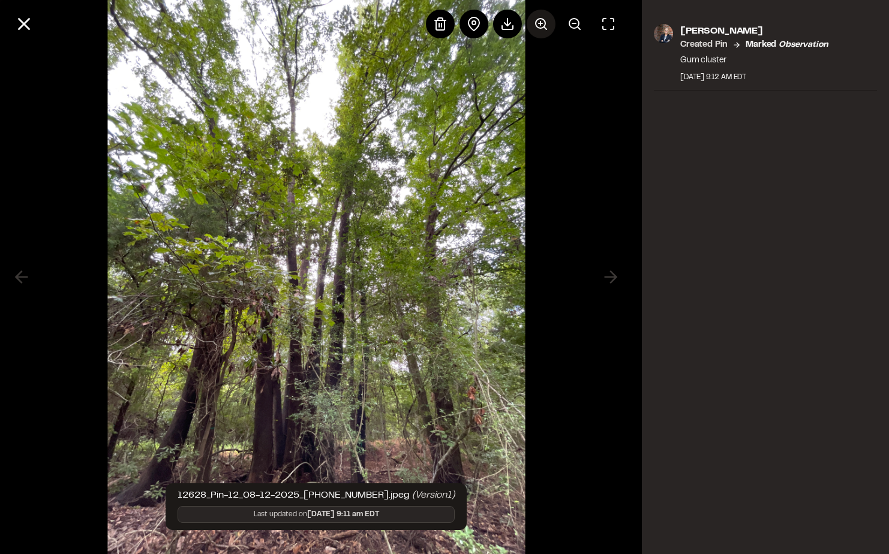
click at [545, 19] on icon at bounding box center [541, 24] width 14 height 14
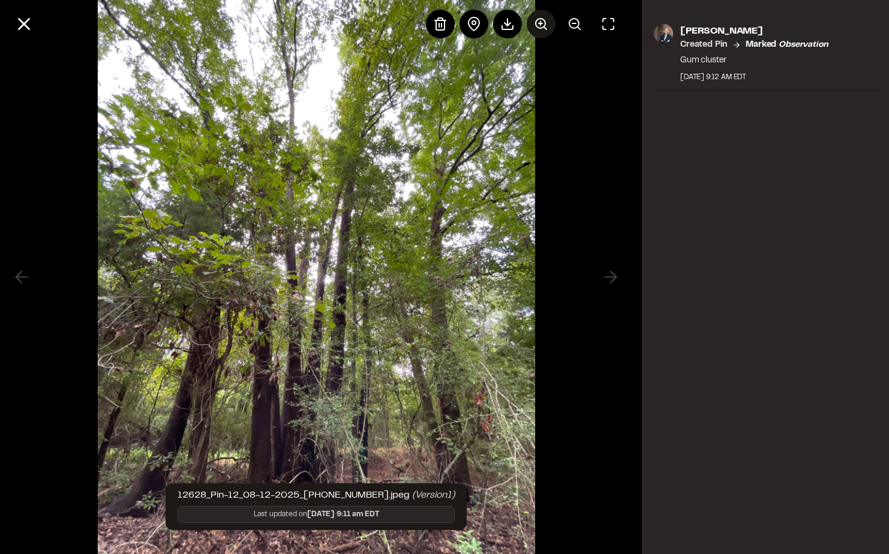
click at [545, 19] on icon at bounding box center [541, 24] width 14 height 14
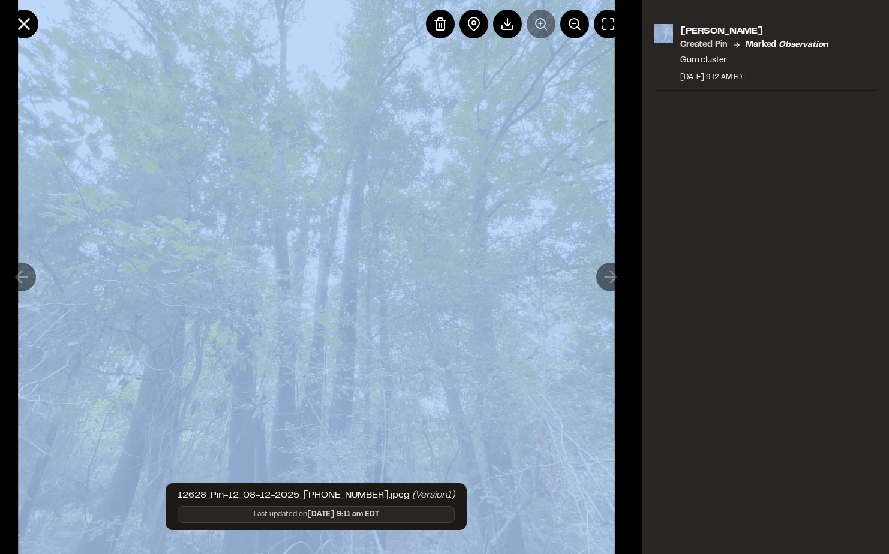
click at [545, 19] on div at bounding box center [524, 24] width 197 height 29
click at [378, 411] on img at bounding box center [316, 276] width 597 height 831
click at [582, 28] on button at bounding box center [574, 24] width 29 height 29
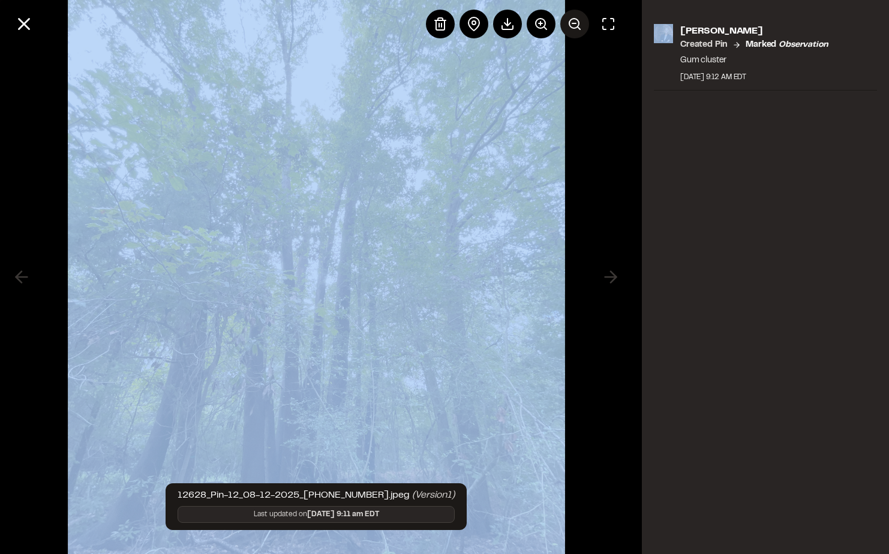
click at [582, 25] on button at bounding box center [574, 24] width 29 height 29
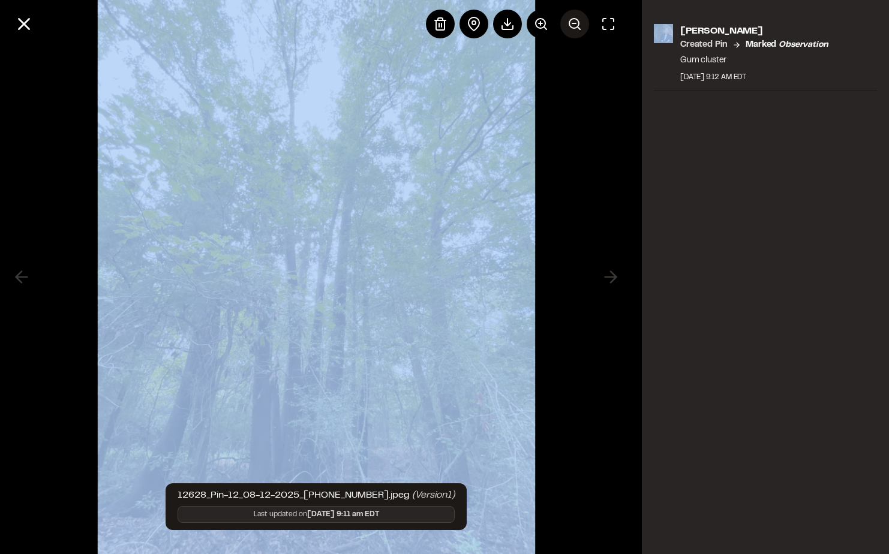
click at [582, 25] on button at bounding box center [574, 24] width 29 height 29
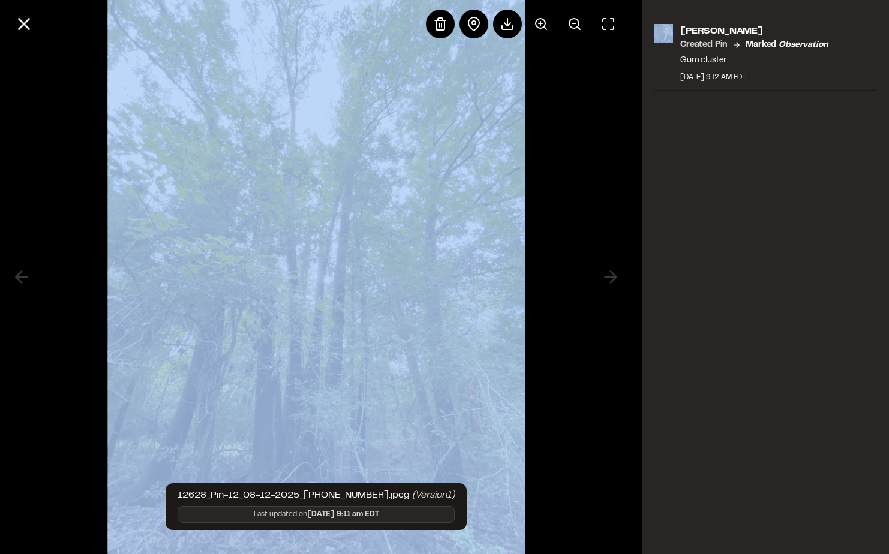
click at [421, 332] on img at bounding box center [316, 277] width 418 height 582
click at [544, 341] on div at bounding box center [316, 277] width 632 height 554
